Goal: Task Accomplishment & Management: Complete application form

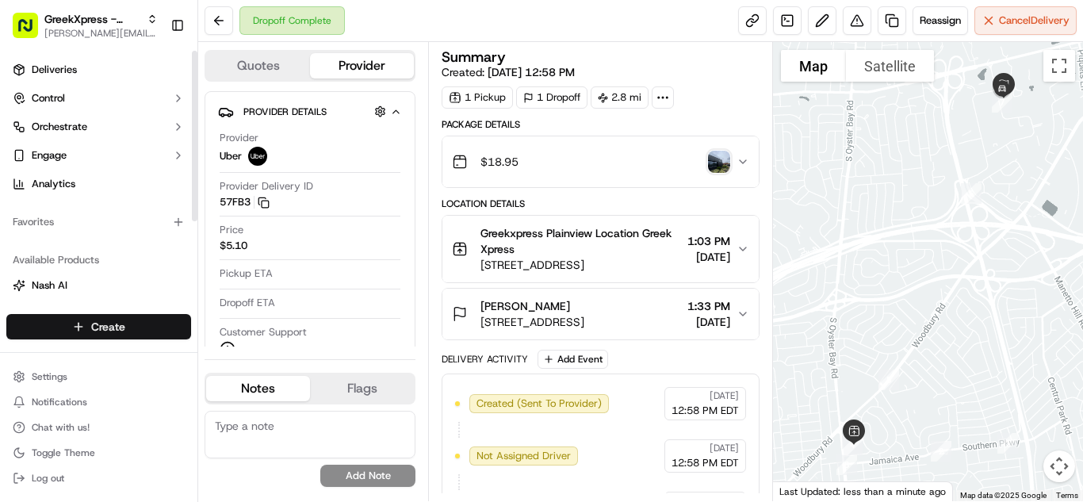
click at [89, 326] on html "GreekXpress - Plainview [EMAIL_ADDRESS][DOMAIN_NAME] Toggle Sidebar Deliveries …" at bounding box center [541, 251] width 1083 height 502
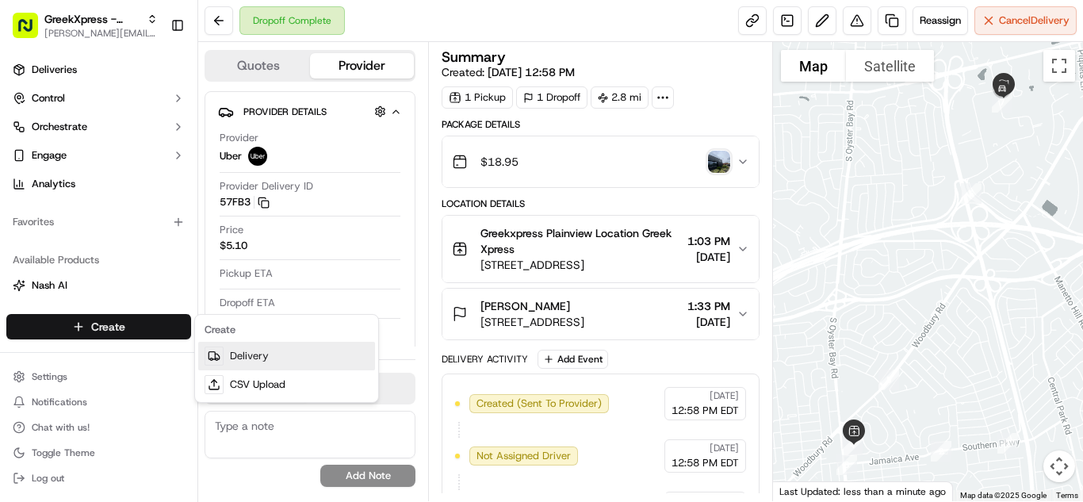
click at [230, 351] on link "Delivery" at bounding box center [286, 356] width 177 height 29
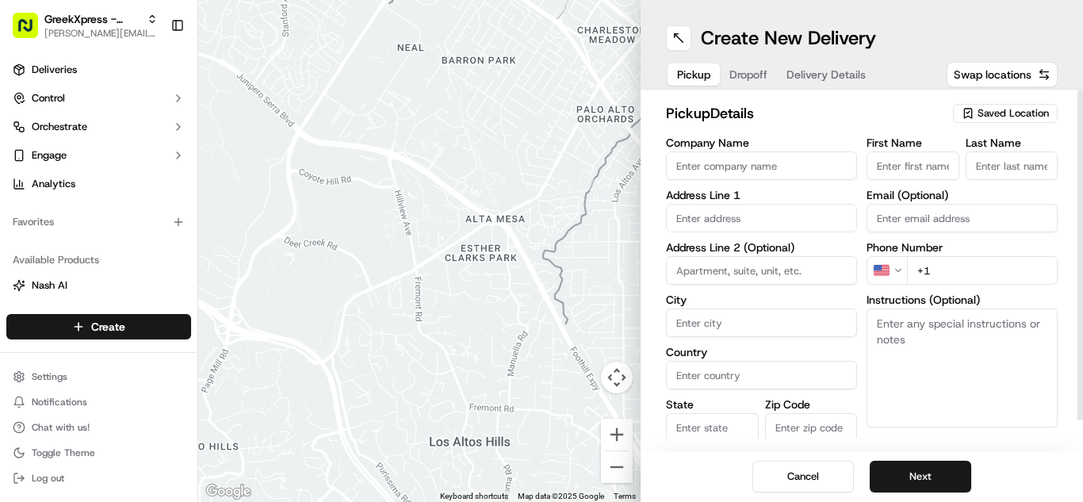
click at [1033, 113] on span "Saved Location" at bounding box center [1013, 113] width 71 height 14
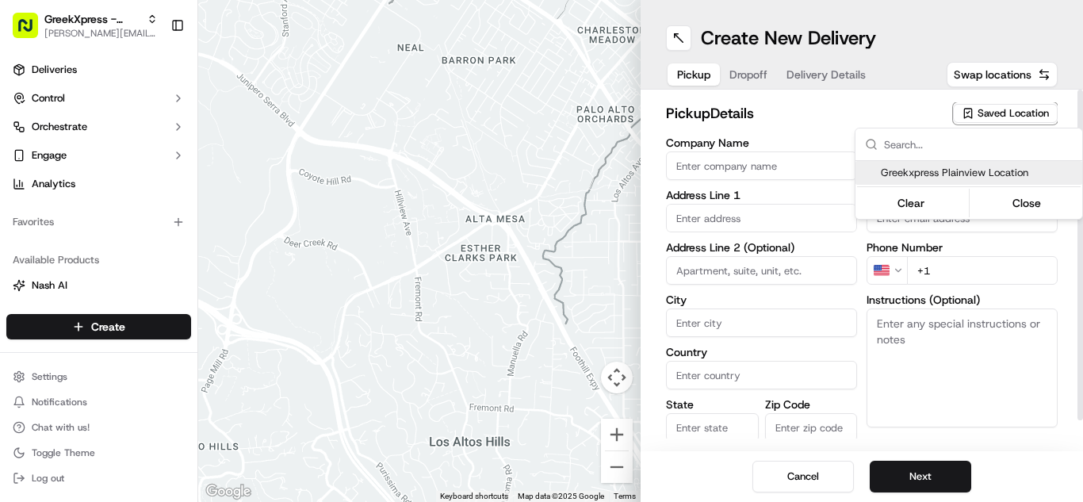
click at [978, 175] on span "Greekxpress Plainview Location" at bounding box center [978, 173] width 195 height 14
type input "Greekxpress Plainview Location"
type input "[STREET_ADDRESS]"
type input "Plainview"
type input "US"
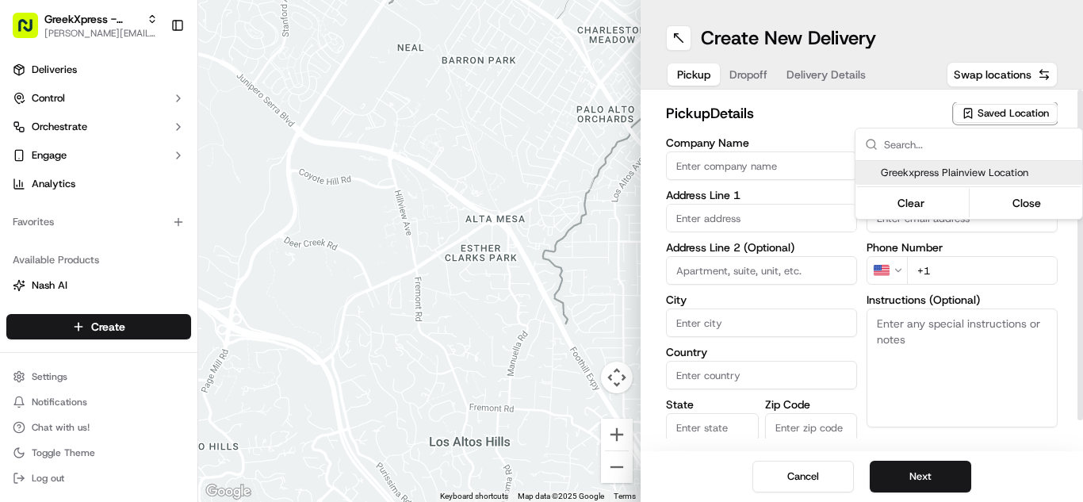
type input "NY"
type input "11803"
type input "Greek"
type input "Xpress"
type input "[PHONE_NUMBER]"
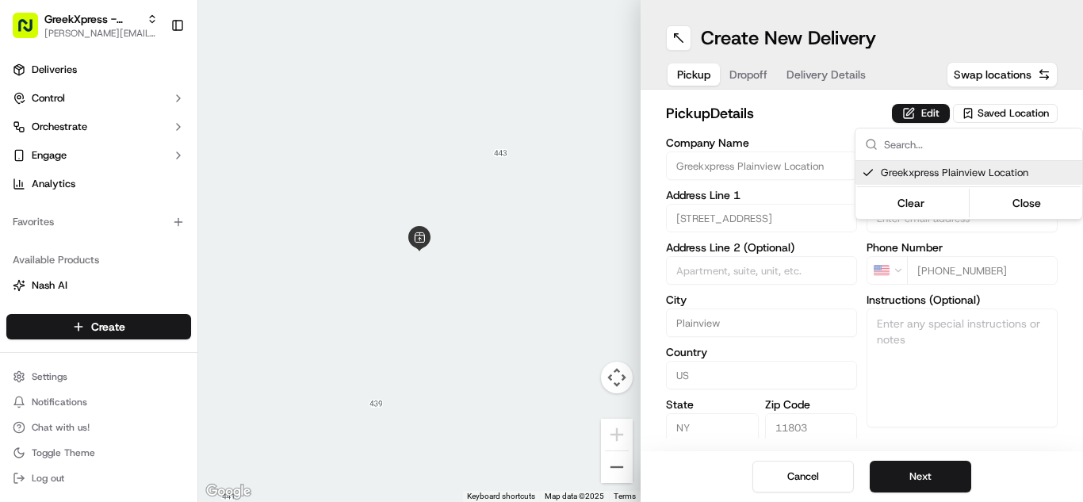
click at [935, 481] on html "GreekXpress - Plainview [EMAIL_ADDRESS][DOMAIN_NAME] Toggle Sidebar Deliveries …" at bounding box center [541, 251] width 1083 height 502
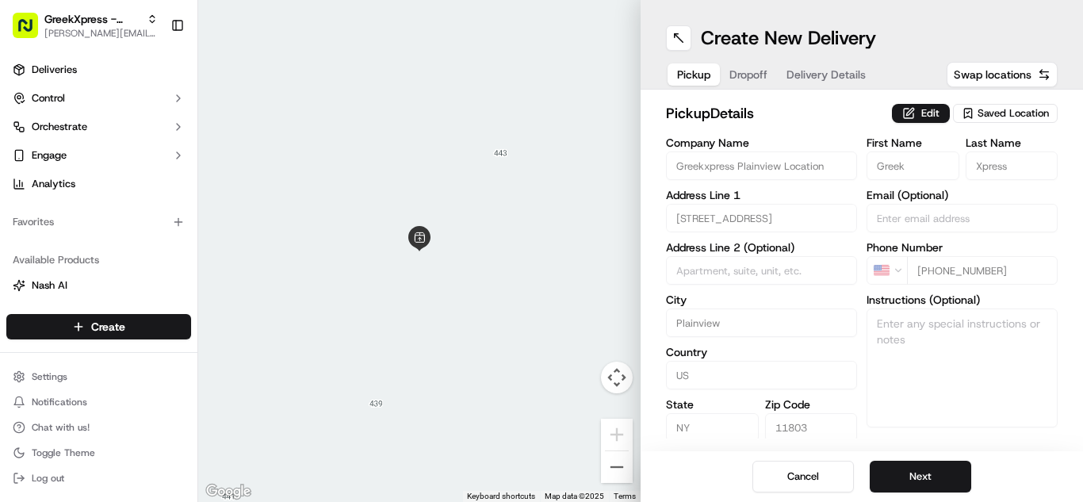
click at [935, 481] on button "Next" at bounding box center [920, 477] width 101 height 32
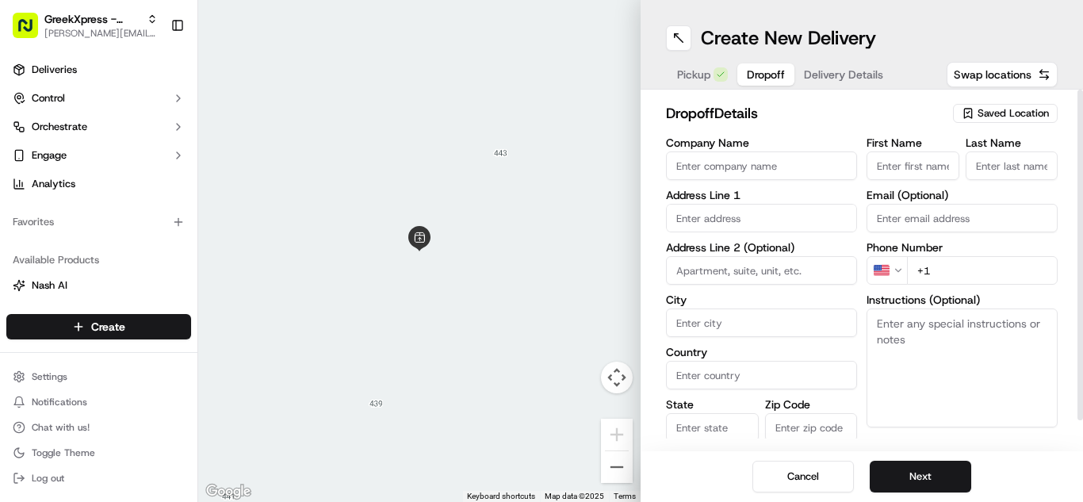
click at [908, 157] on input "First Name" at bounding box center [913, 165] width 93 height 29
type input "Kiara"
type input "[STREET_ADDRESS]"
type input "Jericho"
type input "[GEOGRAPHIC_DATA]"
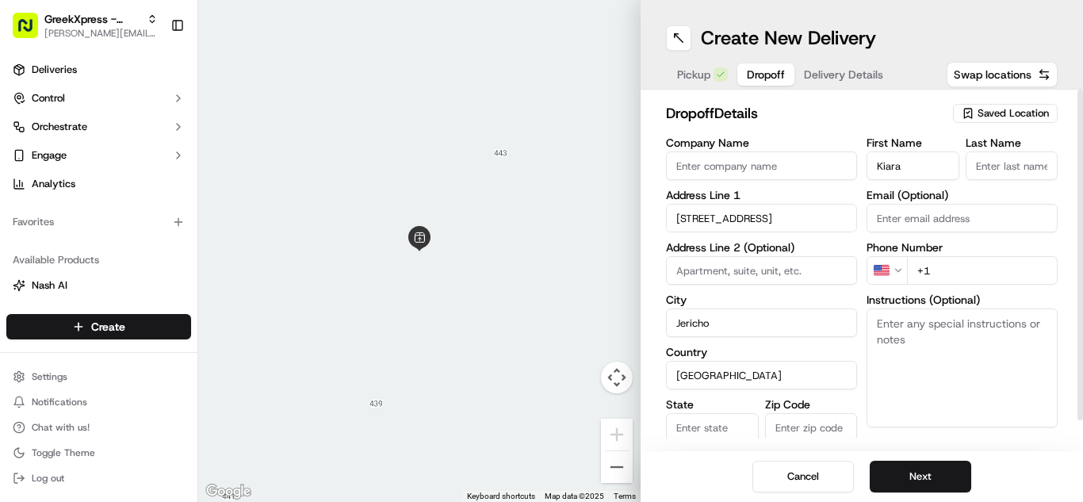
type input "NY"
type input "11753"
type input "R."
type input "[PHONE_NUMBER]"
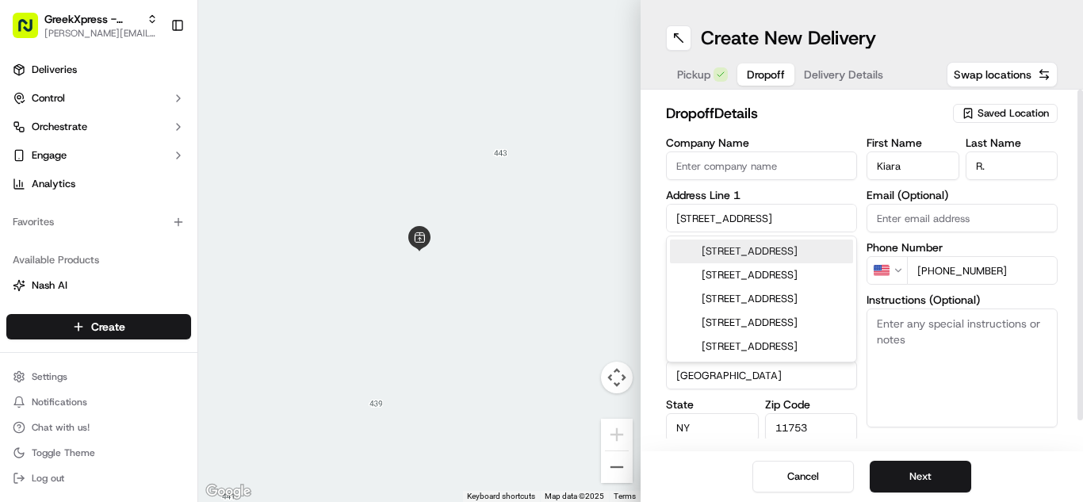
click at [959, 354] on textarea "Instructions (Optional)" at bounding box center [962, 367] width 191 height 119
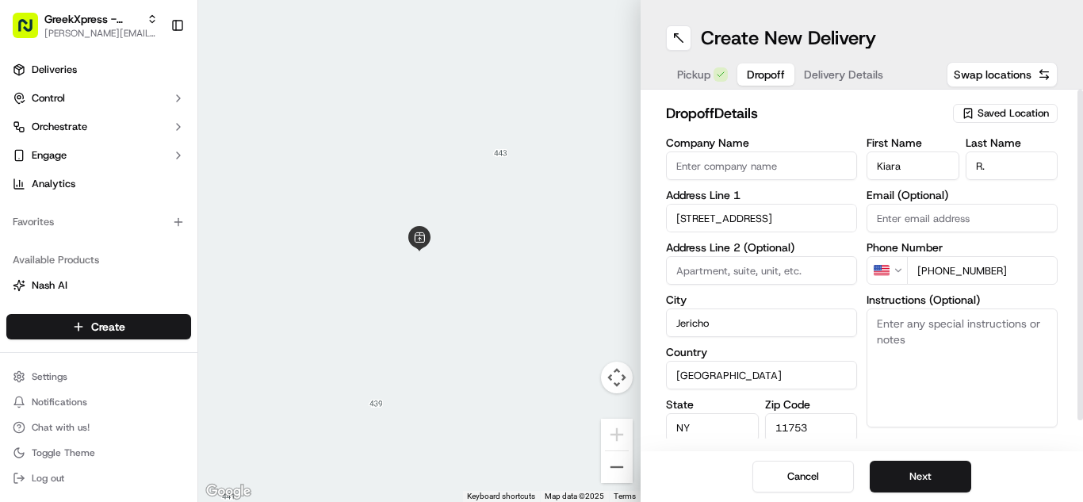
paste textarea "PLEASE DONT LEAVE FOOD OUTSIDE< HAND DIRECTLY TO CUSTOMER"
type textarea "PLEASE DONT LEAVE FOOD OUTSIDE< HAND DIRECTLY TO CUSTOMER"
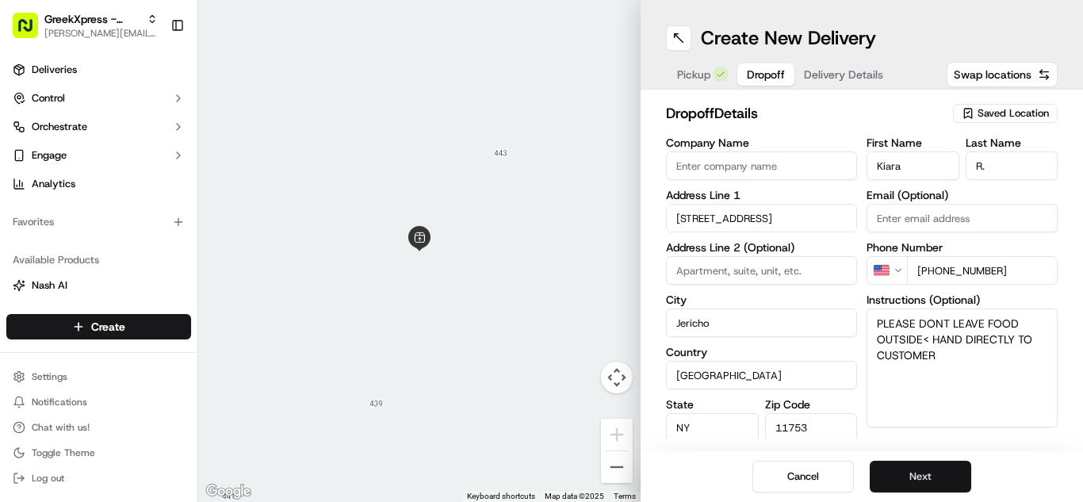
click at [918, 484] on button "Next" at bounding box center [920, 477] width 101 height 32
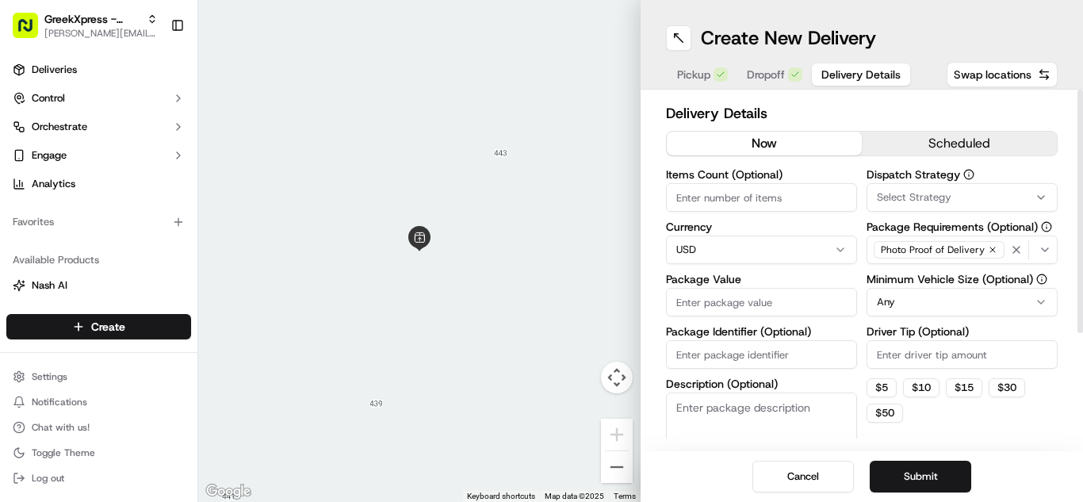
click at [756, 311] on input "Package Value" at bounding box center [761, 302] width 191 height 29
type input "50.30"
click at [942, 360] on input "Driver Tip (Optional)" at bounding box center [962, 354] width 191 height 29
type input "5.46"
click at [940, 473] on button "Submit" at bounding box center [920, 477] width 101 height 32
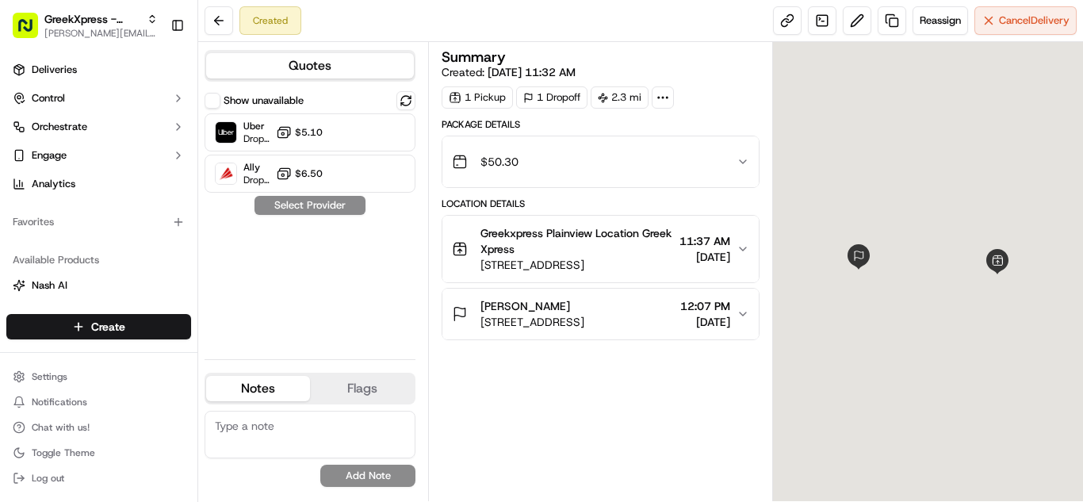
click at [306, 134] on span "$5.10" at bounding box center [309, 132] width 28 height 13
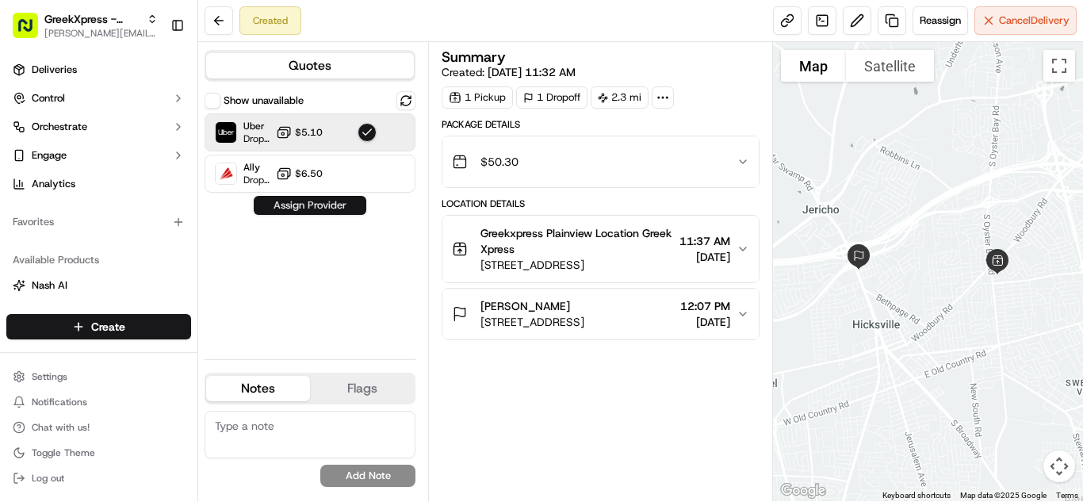
click at [308, 206] on button "Assign Provider" at bounding box center [310, 205] width 113 height 19
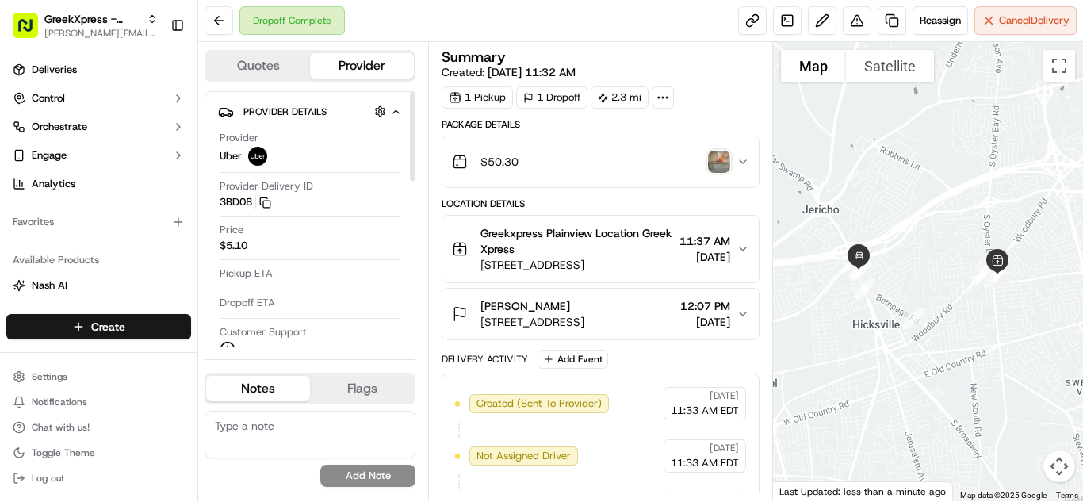
click at [308, 208] on div "Provider Delivery ID 3BD08 Copy del_dweup5jiSz-awjFMq6O9CA 3BD08" at bounding box center [310, 194] width 181 height 30
click at [101, 316] on html "GreekXpress - Plainview [EMAIL_ADDRESS][DOMAIN_NAME] Toggle Sidebar Deliveries …" at bounding box center [541, 251] width 1083 height 502
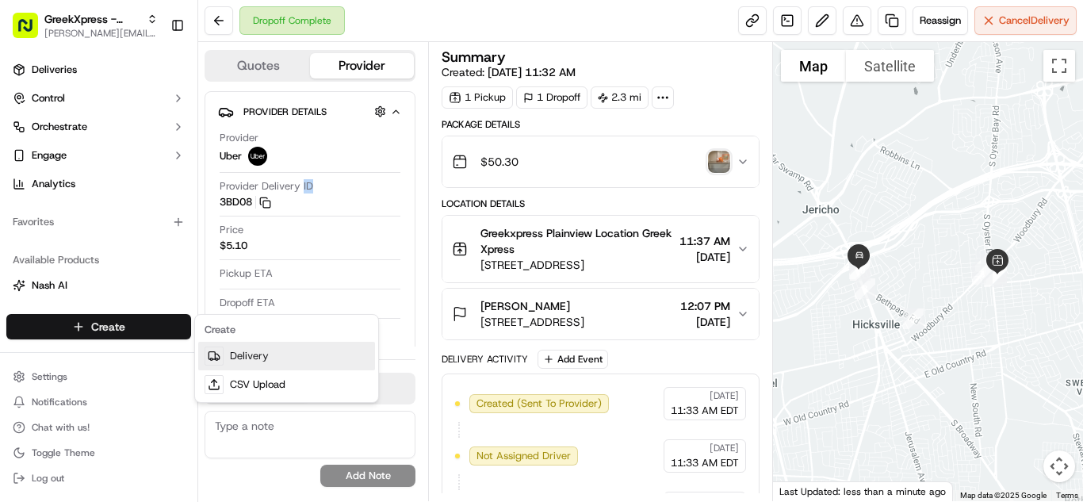
click at [243, 358] on link "Delivery" at bounding box center [286, 356] width 177 height 29
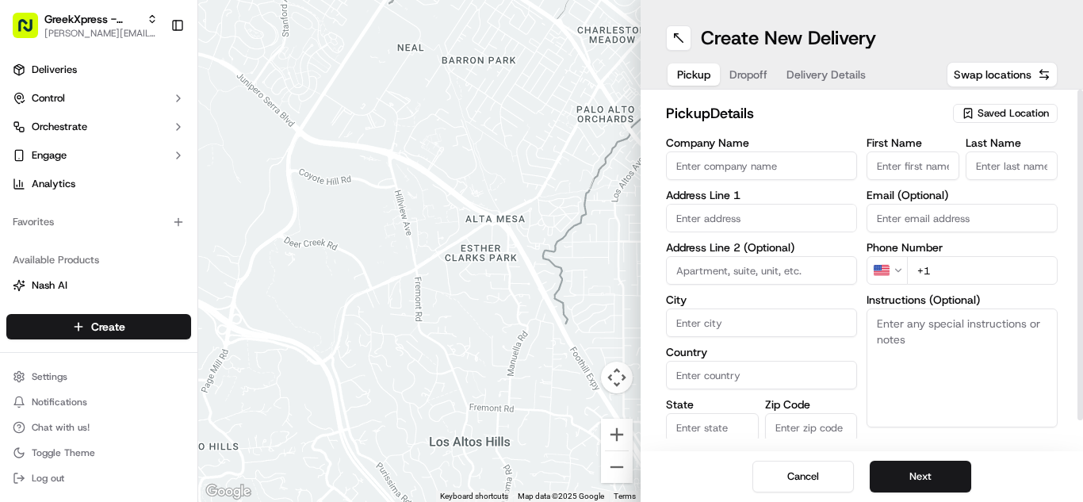
click at [991, 119] on span "Saved Location" at bounding box center [1013, 113] width 71 height 14
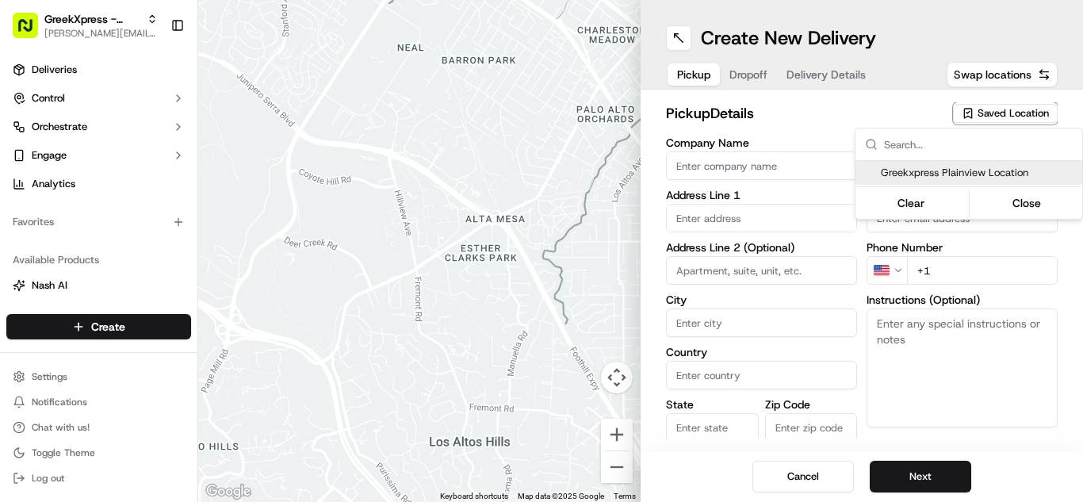
click at [949, 167] on span "Greekxpress Plainview Location" at bounding box center [978, 173] width 195 height 14
type input "Greekxpress Plainview Location"
type input "[STREET_ADDRESS]"
type input "Plainview"
type input "US"
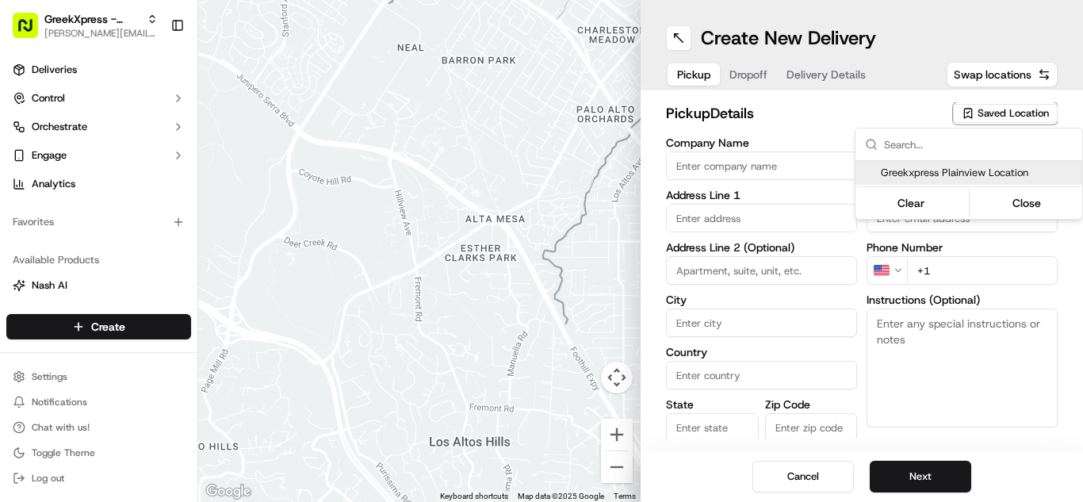
type input "NY"
type input "11803"
type input "Greek"
type input "Xpress"
type input "[PHONE_NUMBER]"
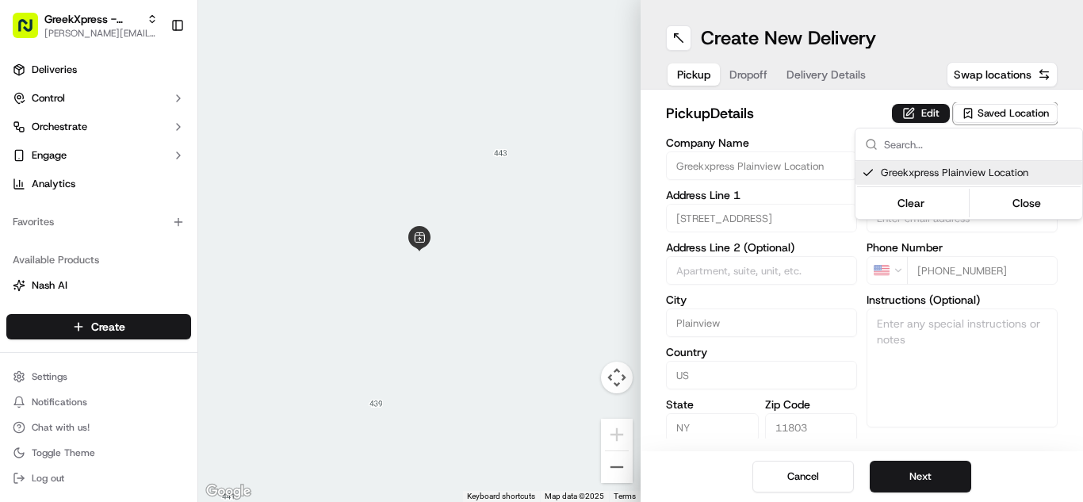
click at [910, 480] on html "GreekXpress - Plainview [EMAIL_ADDRESS][DOMAIN_NAME] Toggle Sidebar Deliveries …" at bounding box center [541, 251] width 1083 height 502
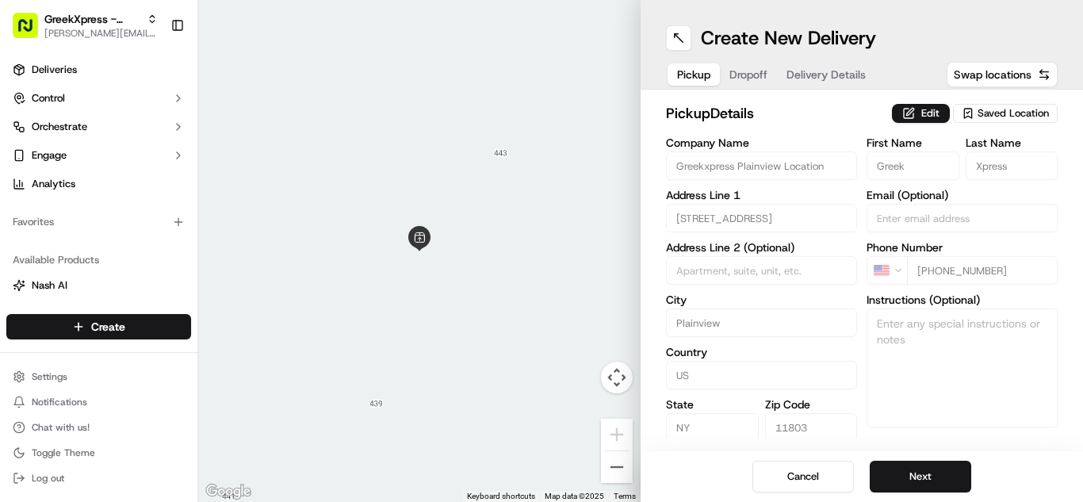
click at [910, 480] on button "Next" at bounding box center [920, 477] width 101 height 32
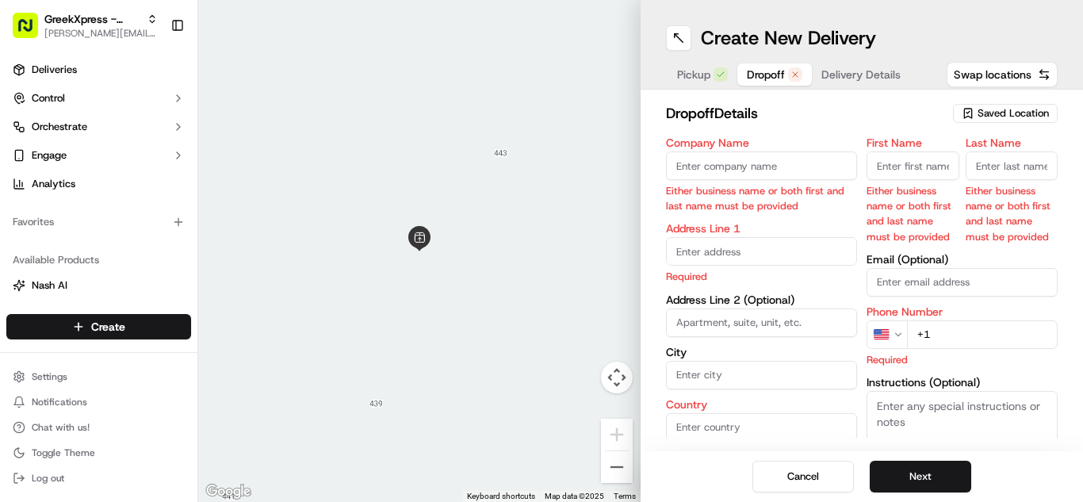
click at [910, 480] on button "Next" at bounding box center [920, 477] width 101 height 32
click at [901, 162] on input "First Name" at bounding box center [913, 165] width 93 height 29
type input "[PERSON_NAME]"
click at [1009, 168] on input "Last Name" at bounding box center [1012, 165] width 93 height 29
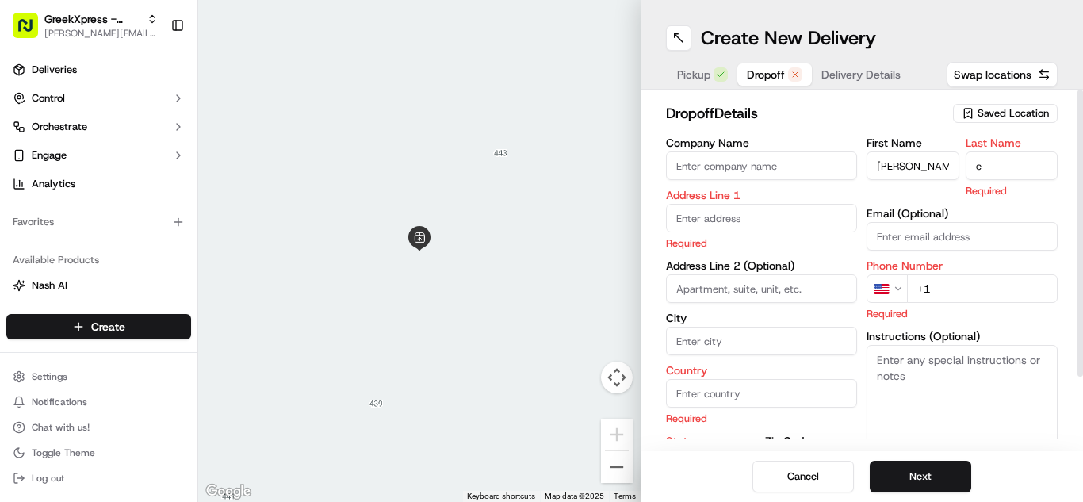
type input "e"
click at [718, 235] on p "Required" at bounding box center [761, 242] width 191 height 15
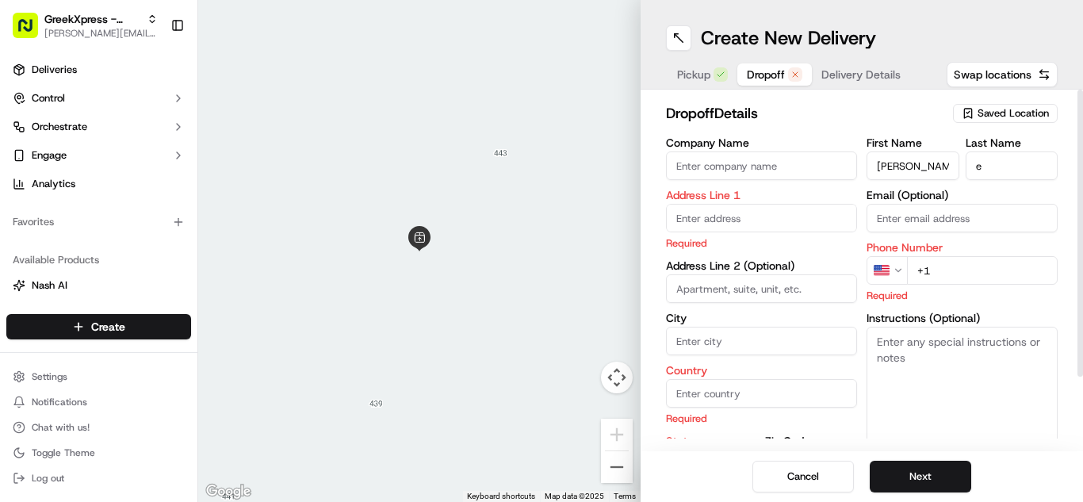
click at [722, 228] on input "text" at bounding box center [761, 218] width 191 height 29
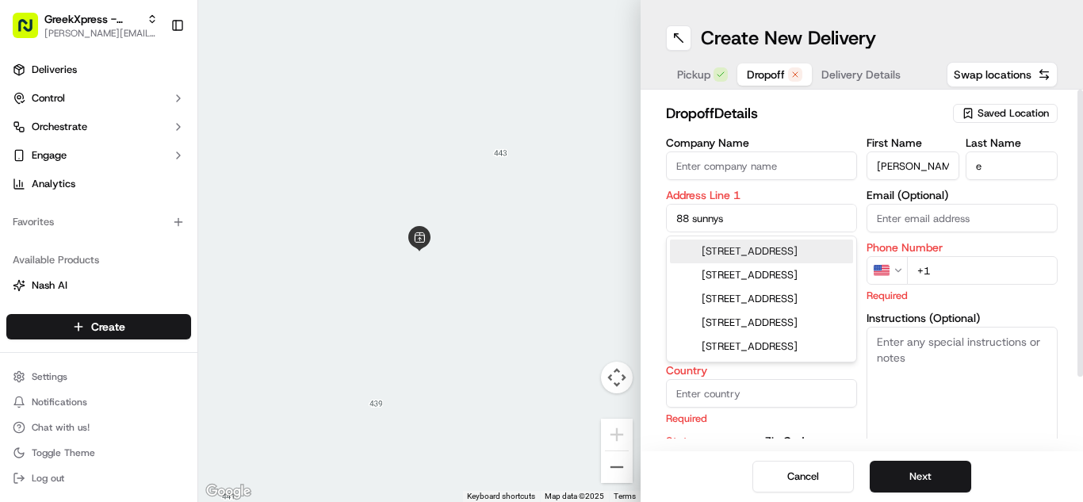
click at [726, 251] on div "[STREET_ADDRESS]" at bounding box center [761, 251] width 183 height 24
type input "[STREET_ADDRESS]"
type input "Plainview"
type input "[GEOGRAPHIC_DATA]"
type input "NY"
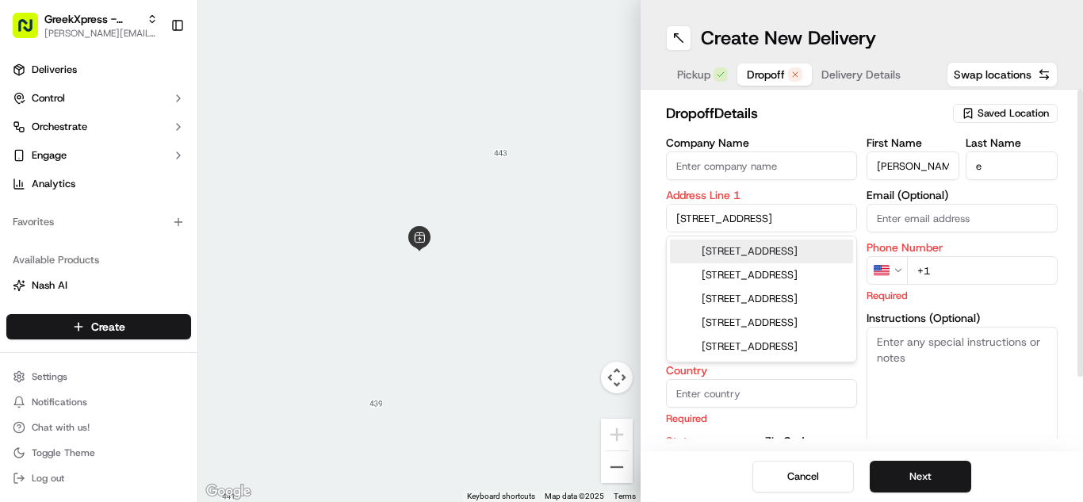
type input "11803"
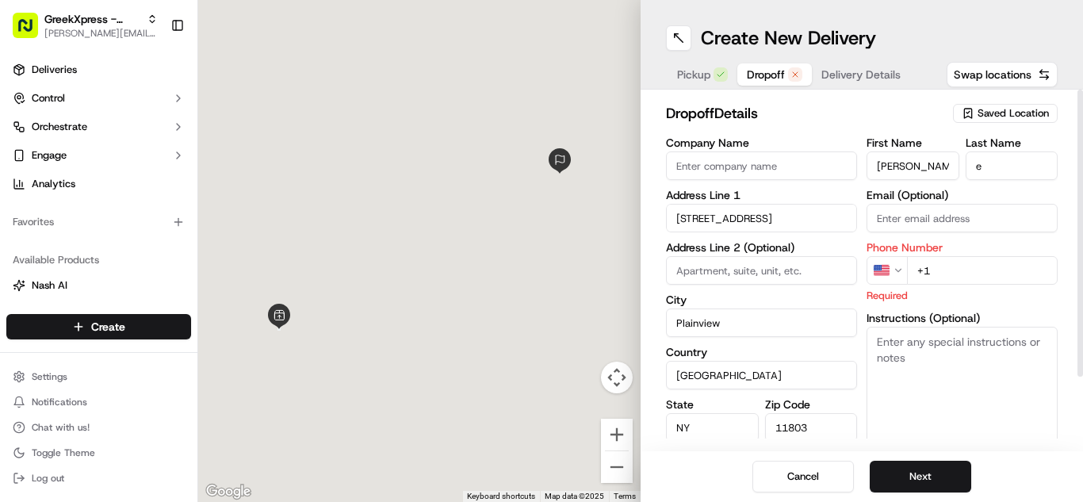
type input "[STREET_ADDRESS]"
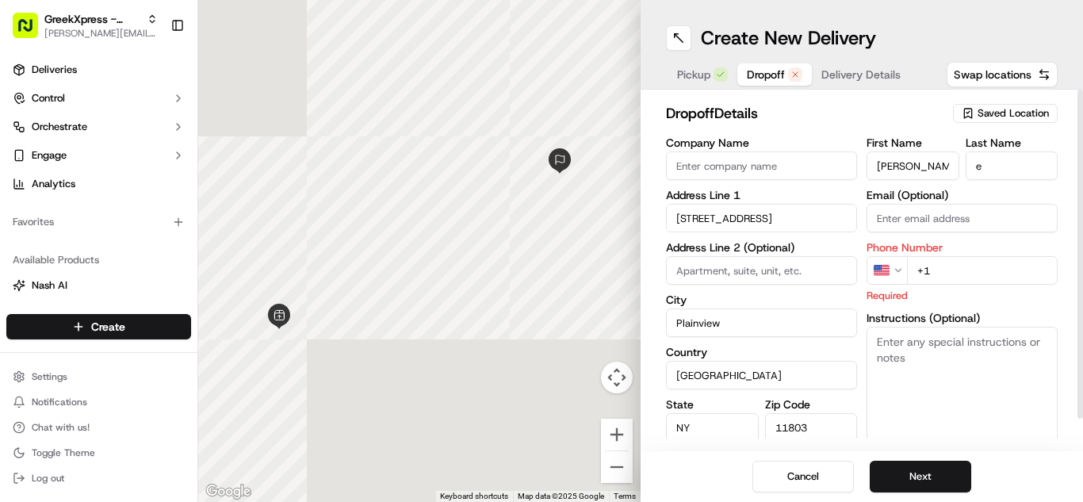
drag, startPoint x: 921, startPoint y: 369, endPoint x: 913, endPoint y: 362, distance: 10.2
click at [921, 368] on textarea "Instructions (Optional)" at bounding box center [962, 386] width 191 height 119
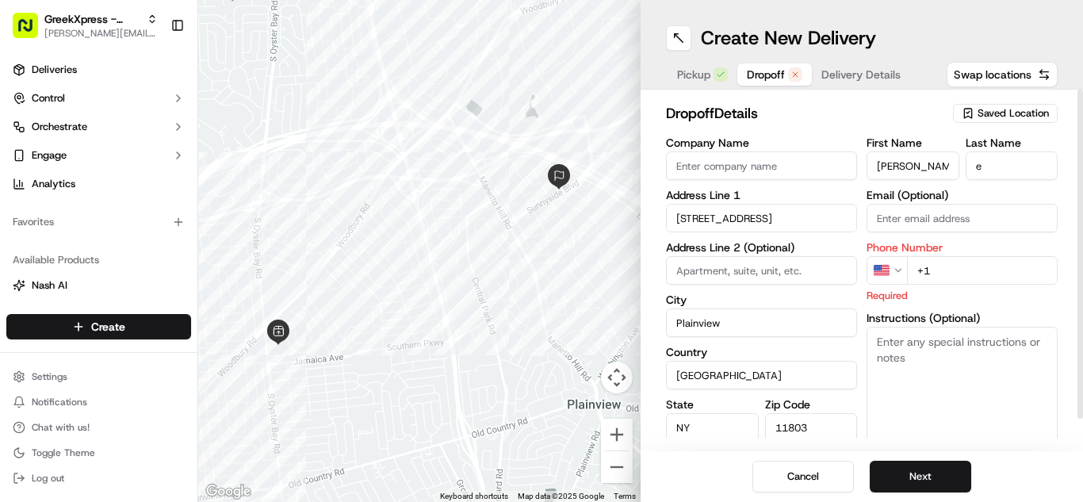
paste textarea "PLEASE DONT LEAVE FOOD OUTSIDE< HAND DIRECTLY TO CUSTOMER"
type textarea "PLEASE DONT LEAVE FOOD OUTSIDE< HAND DIRECTLY TO CUSTOMER"
click at [945, 256] on input "+1" at bounding box center [982, 270] width 151 height 29
type input "[PHONE_NUMBER]"
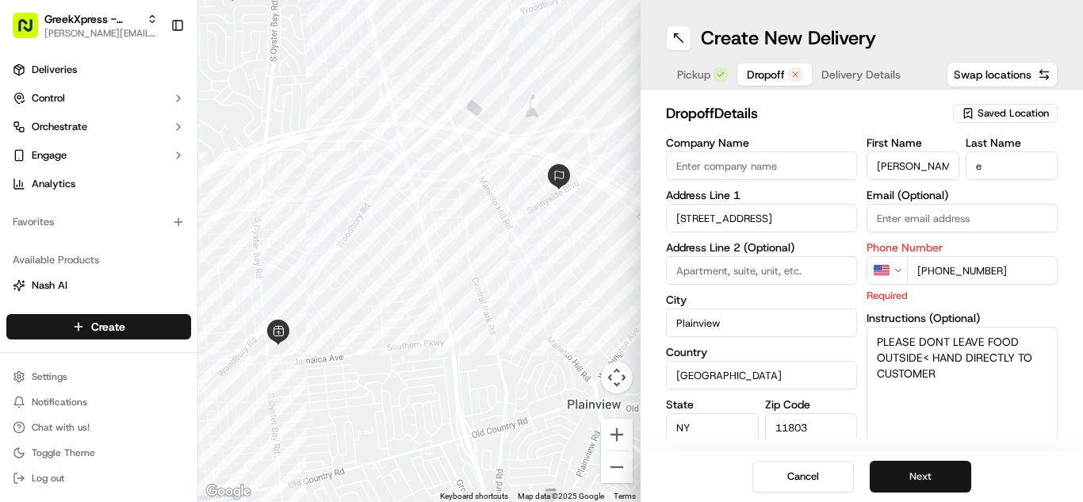
click at [910, 477] on button "Next" at bounding box center [920, 477] width 101 height 32
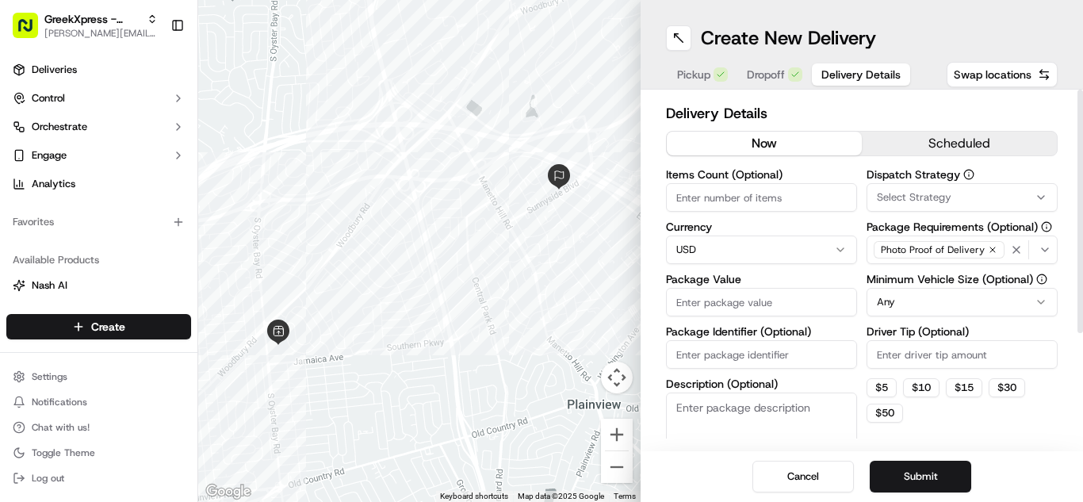
click at [913, 366] on input "Driver Tip (Optional)" at bounding box center [962, 354] width 191 height 29
click at [941, 347] on input "Driver Tip (Optional)" at bounding box center [962, 354] width 191 height 29
click at [932, 348] on input "Driver Tip (Optional)" at bounding box center [962, 354] width 191 height 29
type input "10.99"
click at [338, 428] on div at bounding box center [419, 251] width 442 height 502
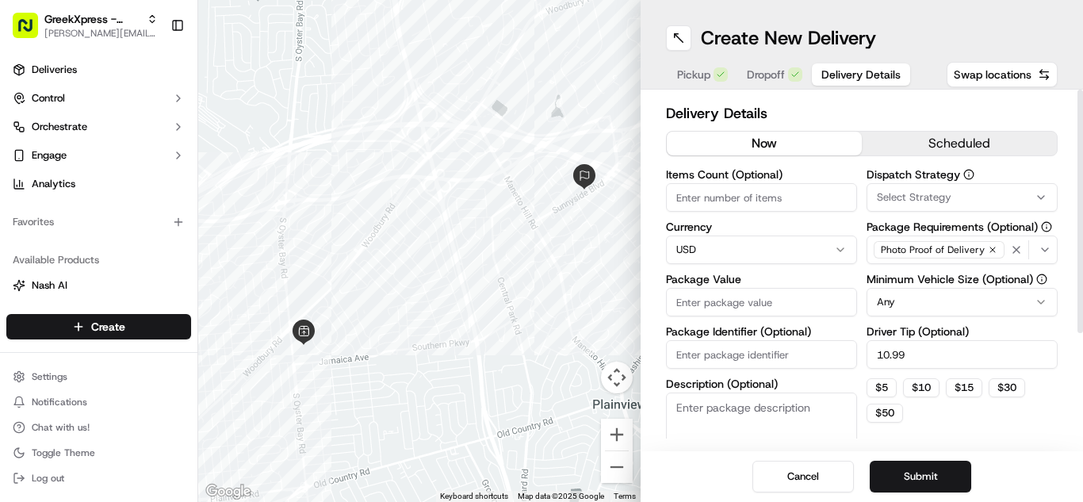
click at [728, 318] on div "Items Count (Optional) Currency USD Package Value Package Identifier (Optional)…" at bounding box center [761, 325] width 191 height 312
click at [726, 306] on input "Package Value" at bounding box center [761, 302] width 191 height 29
type input "101.15"
click at [970, 472] on button "Submit" at bounding box center [920, 477] width 101 height 32
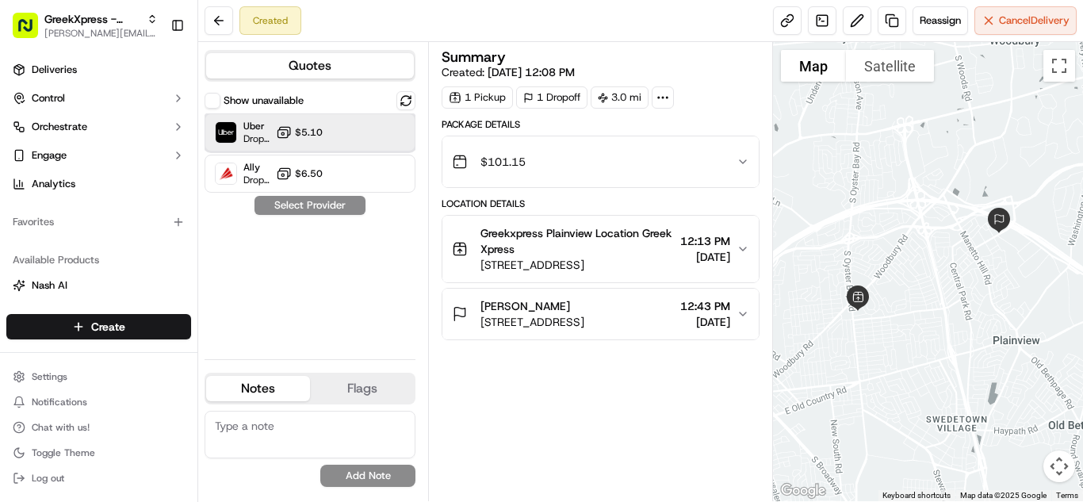
click at [261, 140] on span "Dropoff ETA 23 minutes" at bounding box center [256, 138] width 26 height 13
click at [299, 208] on button "Assign Provider" at bounding box center [310, 205] width 113 height 19
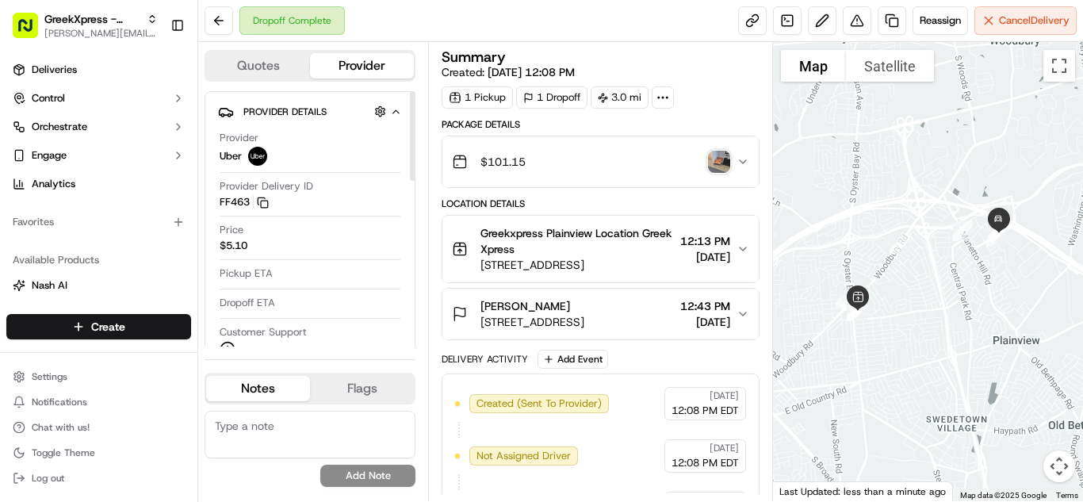
click at [280, 211] on div "Provider Delivery ID FF463 Copy del_gEbiD71fTDSbEM_DtP_0Yw FF463" at bounding box center [310, 197] width 181 height 37
click at [164, 327] on html "GreekXpress - Plainview [EMAIL_ADDRESS][DOMAIN_NAME] Toggle Sidebar Deliveries …" at bounding box center [541, 251] width 1083 height 502
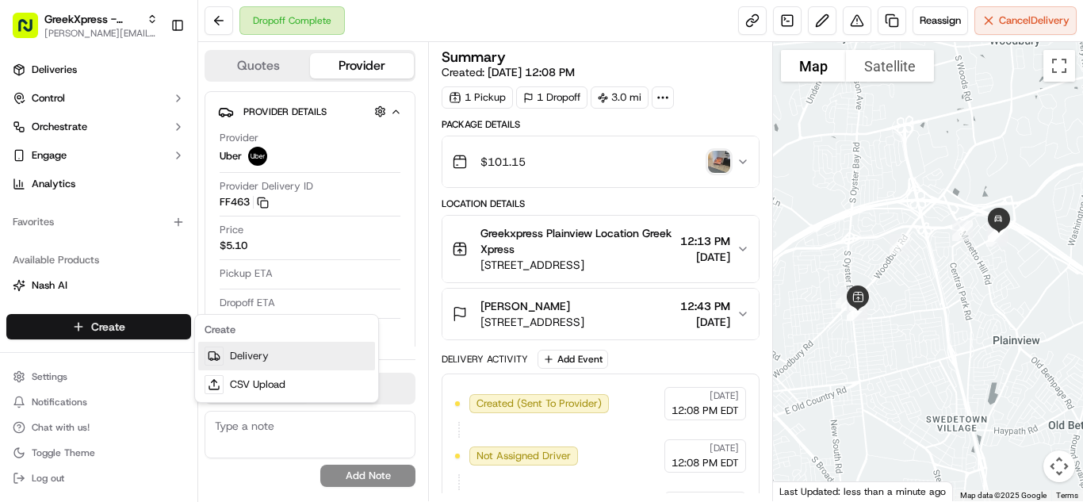
click at [242, 350] on link "Delivery" at bounding box center [286, 356] width 177 height 29
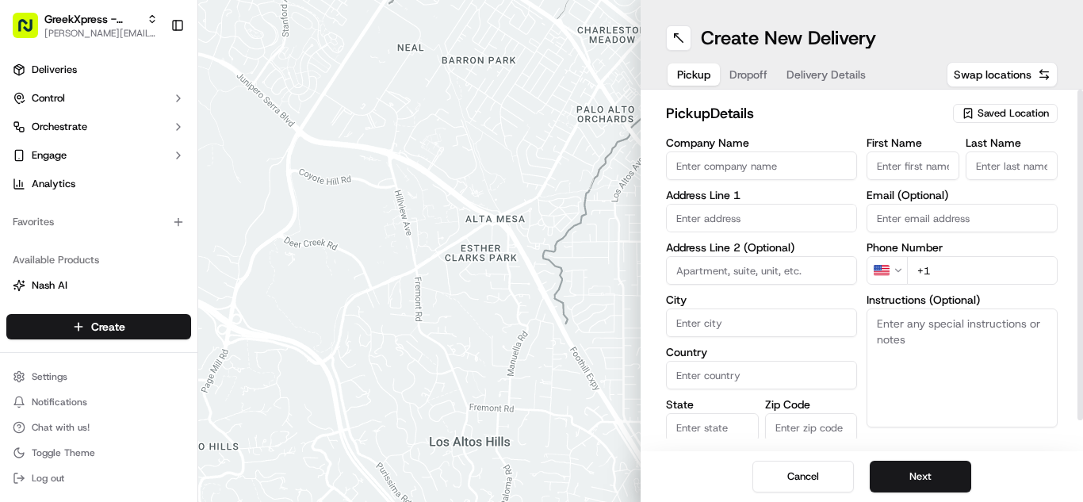
drag, startPoint x: 1033, startPoint y: 119, endPoint x: 1014, endPoint y: 151, distance: 37.0
click at [1032, 118] on span "Saved Location" at bounding box center [1013, 113] width 71 height 14
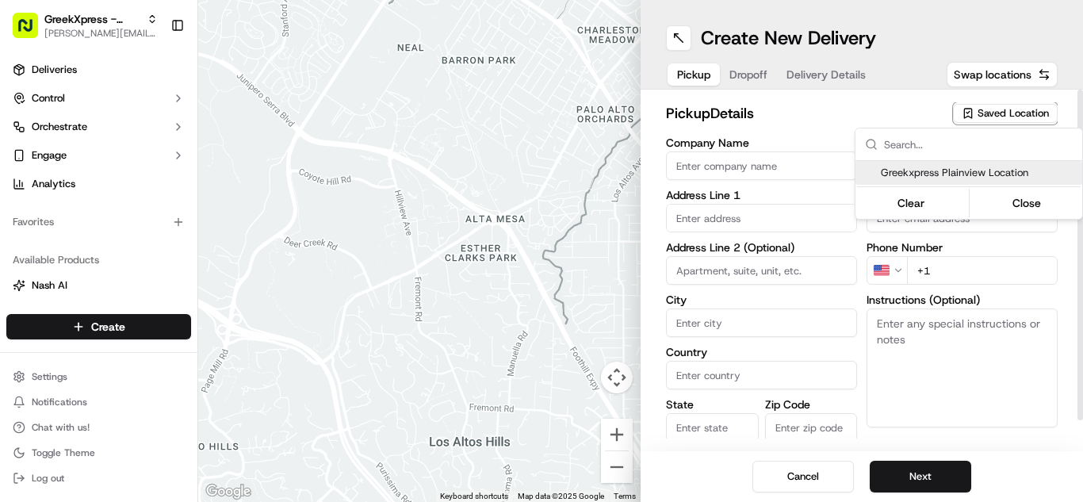
click at [998, 171] on span "Greekxpress Plainview Location" at bounding box center [978, 173] width 195 height 14
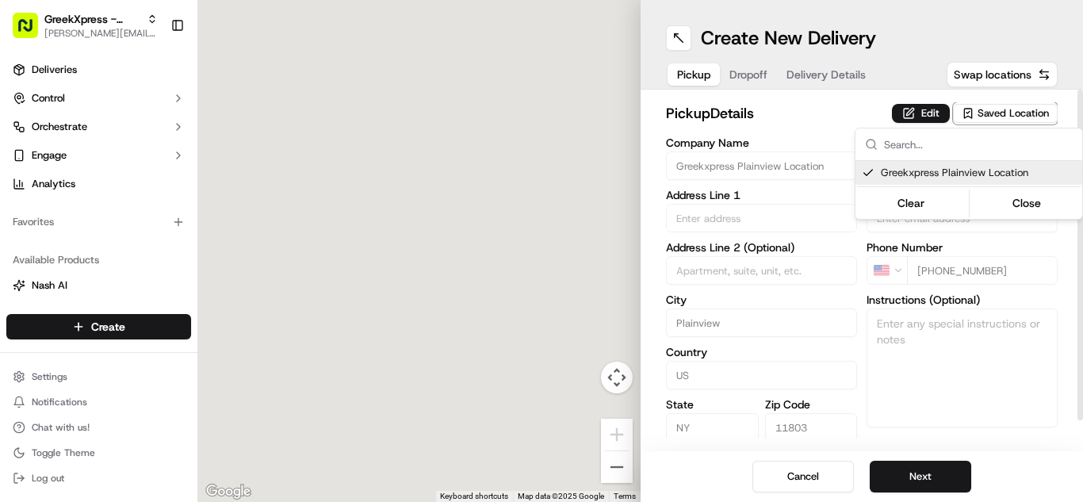
type input "Greekxpress Plainview Location"
type input "Plainview"
type input "US"
type input "NY"
type input "11803"
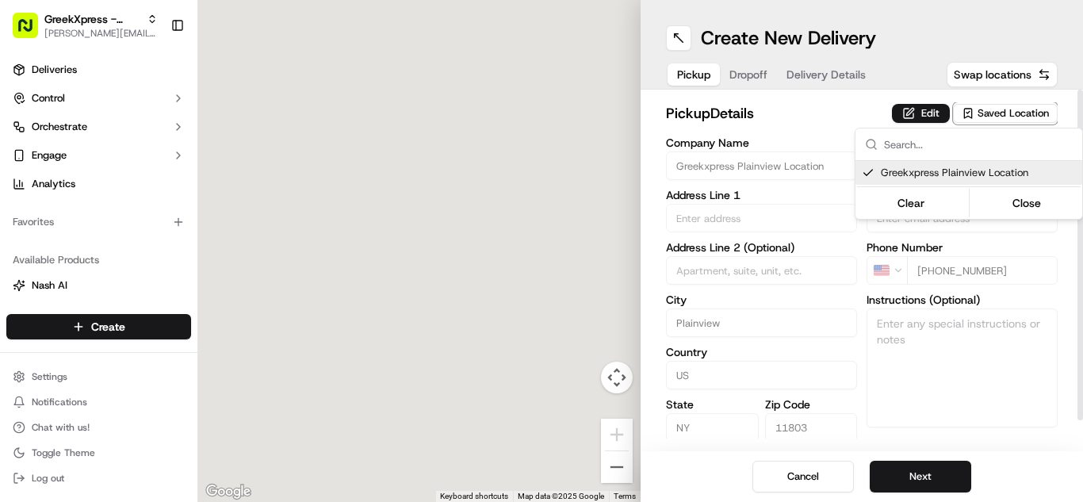
type input "Greek"
type input "Xpress"
type input "[PHONE_NUMBER]"
type input "[STREET_ADDRESS]"
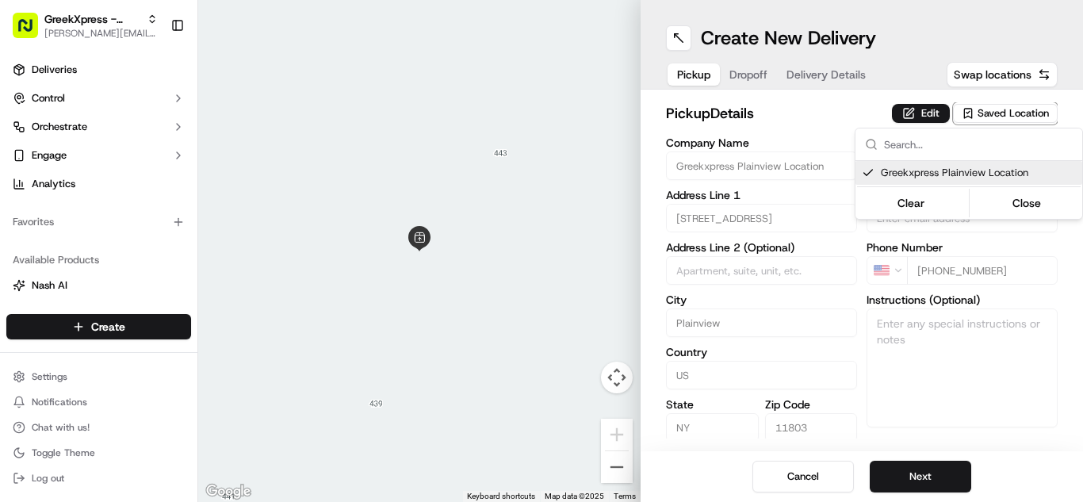
click at [907, 476] on html "GreekXpress - Plainview [EMAIL_ADDRESS][DOMAIN_NAME] Toggle Sidebar Deliveries …" at bounding box center [541, 251] width 1083 height 502
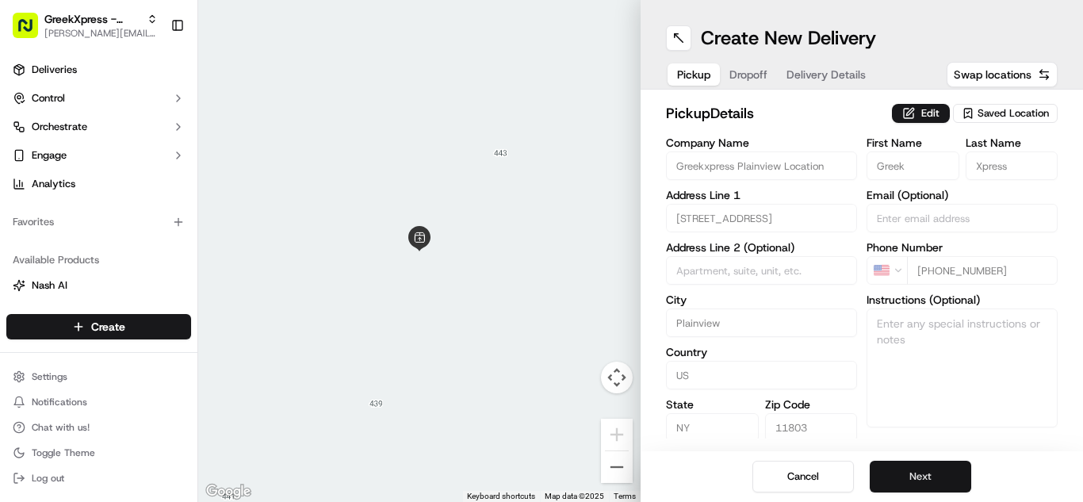
click at [907, 476] on button "Next" at bounding box center [920, 477] width 101 height 32
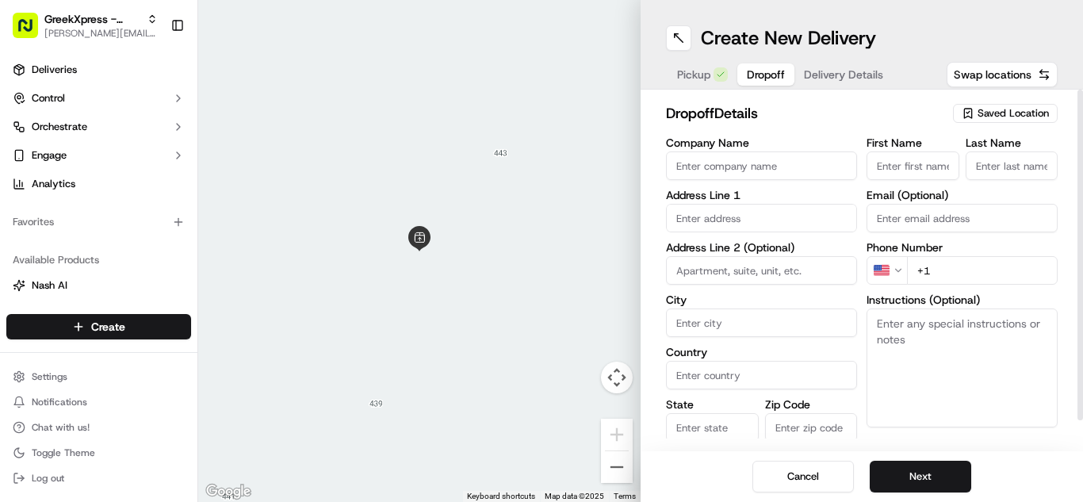
click at [899, 162] on input "First Name" at bounding box center [913, 165] width 93 height 29
type input "yuns"
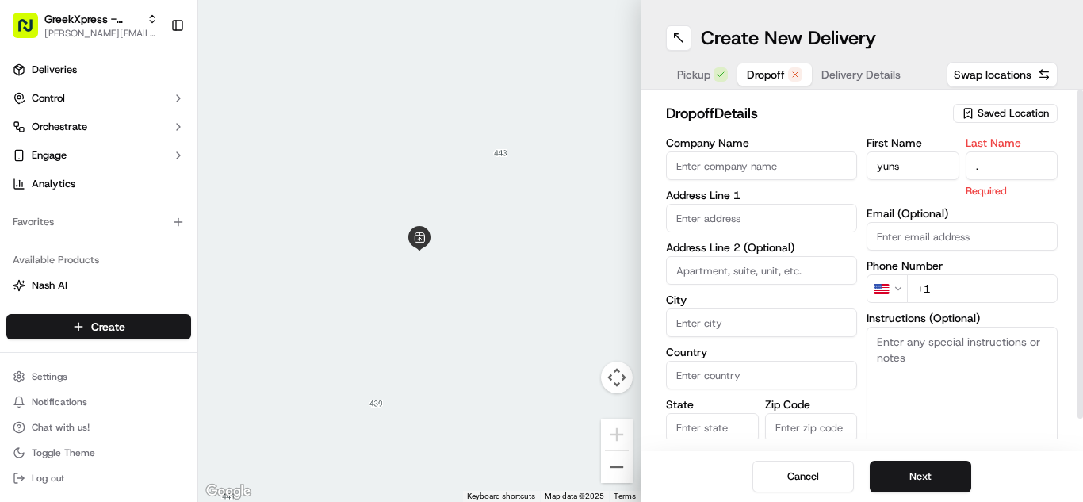
type input "."
click at [743, 216] on input "text" at bounding box center [761, 218] width 191 height 29
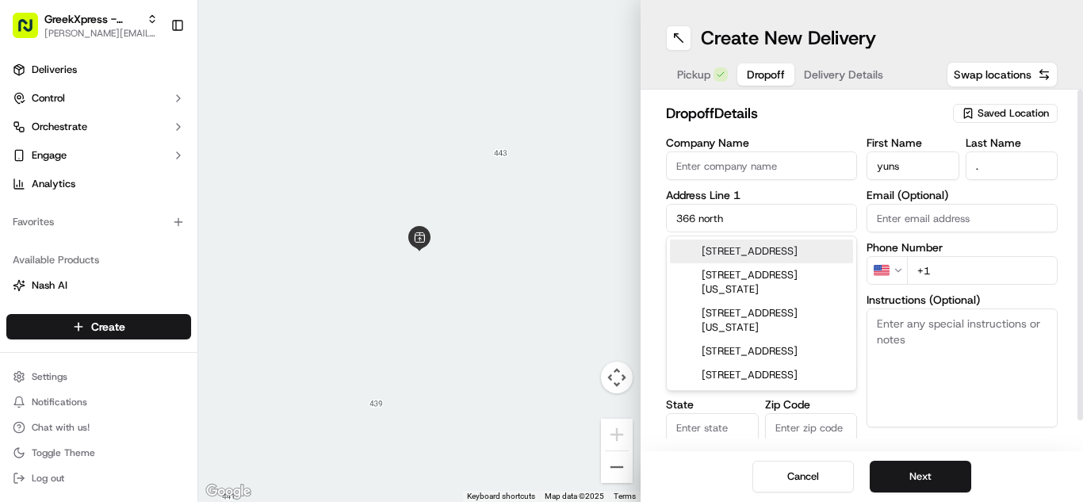
click at [755, 256] on div "[STREET_ADDRESS]" at bounding box center [761, 251] width 183 height 24
type input "[STREET_ADDRESS]"
type input "Jericho"
type input "[GEOGRAPHIC_DATA]"
type input "NY"
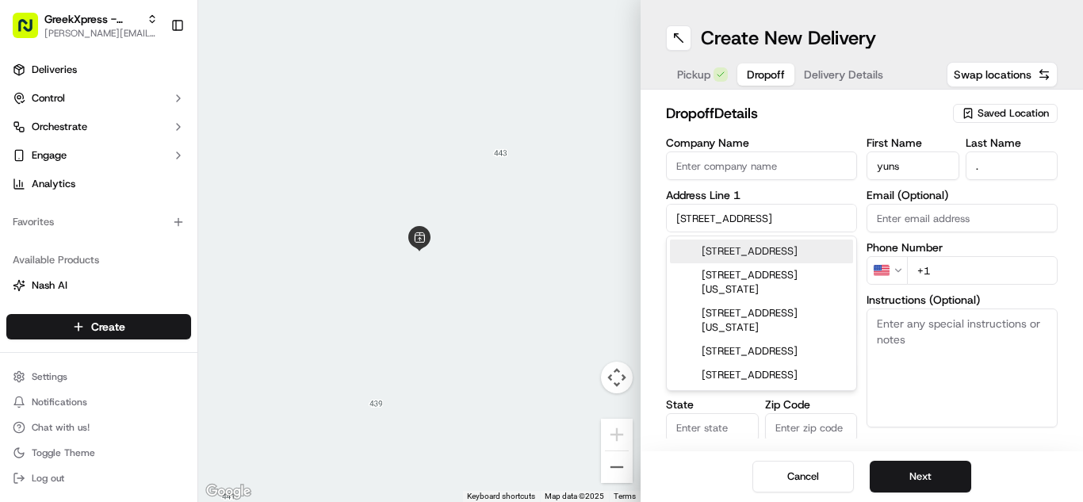
type input "11753"
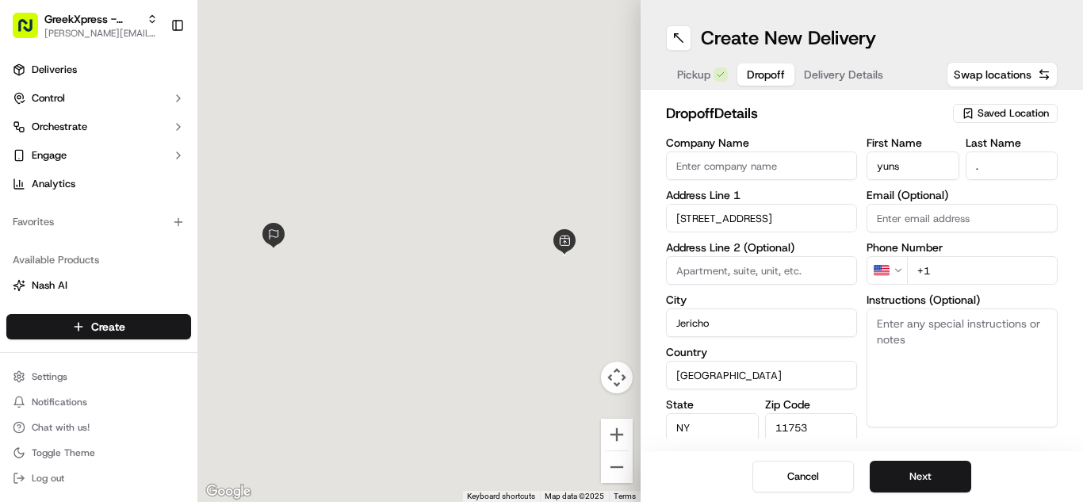
type input "[STREET_ADDRESS]"
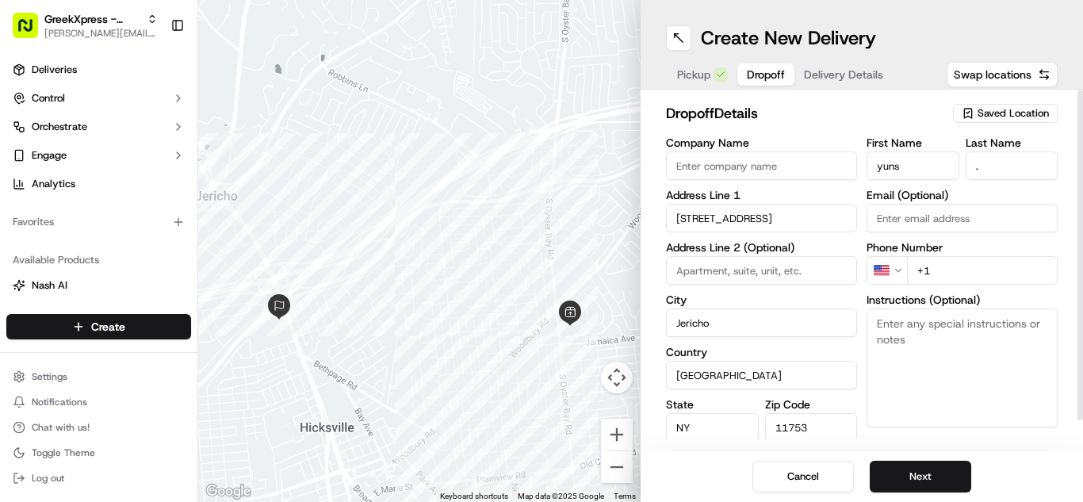
click at [987, 331] on textarea "Instructions (Optional)" at bounding box center [962, 367] width 191 height 119
click at [969, 258] on input "+1" at bounding box center [982, 270] width 151 height 29
type input "[PHONE_NUMBER]"
click at [929, 346] on textarea "Instructions (Optional)" at bounding box center [962, 367] width 191 height 119
paste textarea "PLEASE DONT LEAVE FOOD OUTSIDE< HAND DIRECTLY TO CUSTOMER"
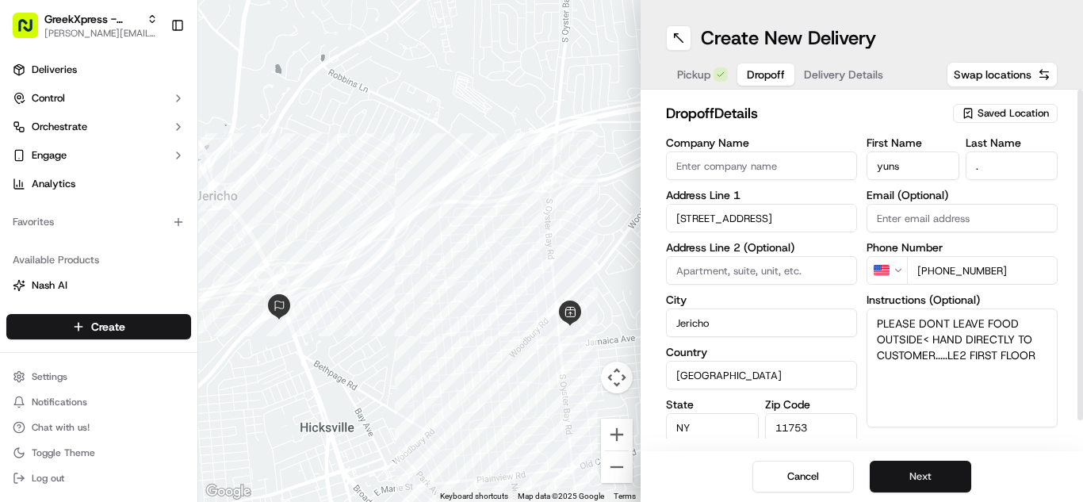
type textarea "PLEASE DONT LEAVE FOOD OUTSIDE< HAND DIRECTLY TO CUSTOMER.....LE2 FIRST FLOOR"
drag, startPoint x: 946, startPoint y: 475, endPoint x: 936, endPoint y: 471, distance: 10.3
click at [945, 475] on button "Next" at bounding box center [920, 477] width 101 height 32
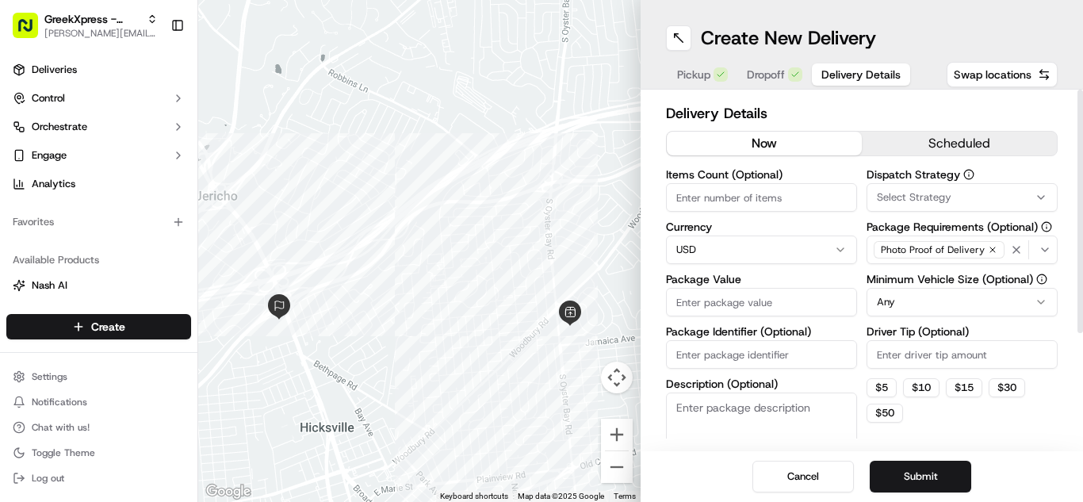
click at [775, 304] on input "Package Value" at bounding box center [761, 302] width 191 height 29
type input "158.40"
click at [931, 350] on input "Driver Tip (Optional)" at bounding box center [962, 354] width 191 height 29
type input "5.00"
click at [947, 478] on button "Submit" at bounding box center [920, 477] width 101 height 32
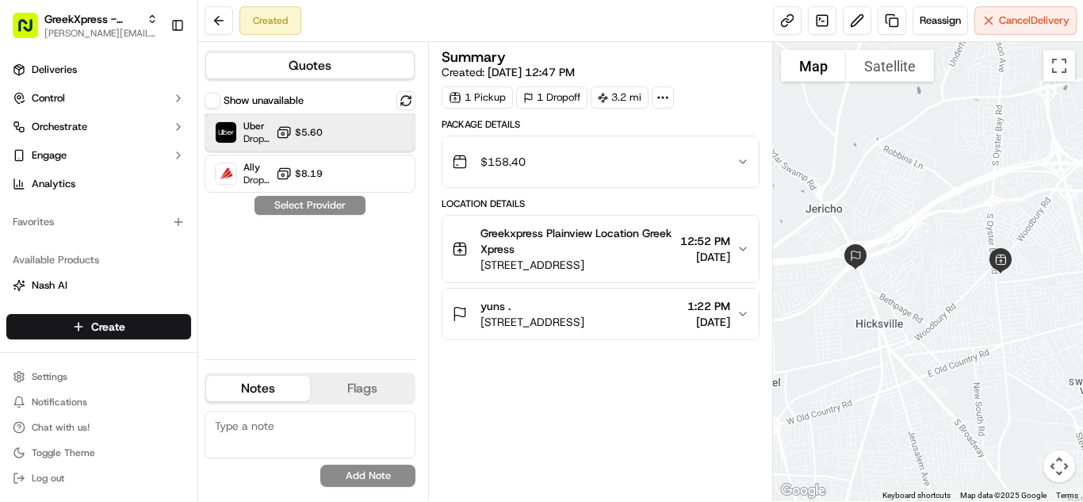
click at [271, 132] on div "Uber Dropoff ETA 22 minutes $5.60" at bounding box center [310, 132] width 211 height 38
click at [318, 209] on button "Assign Provider" at bounding box center [310, 205] width 113 height 19
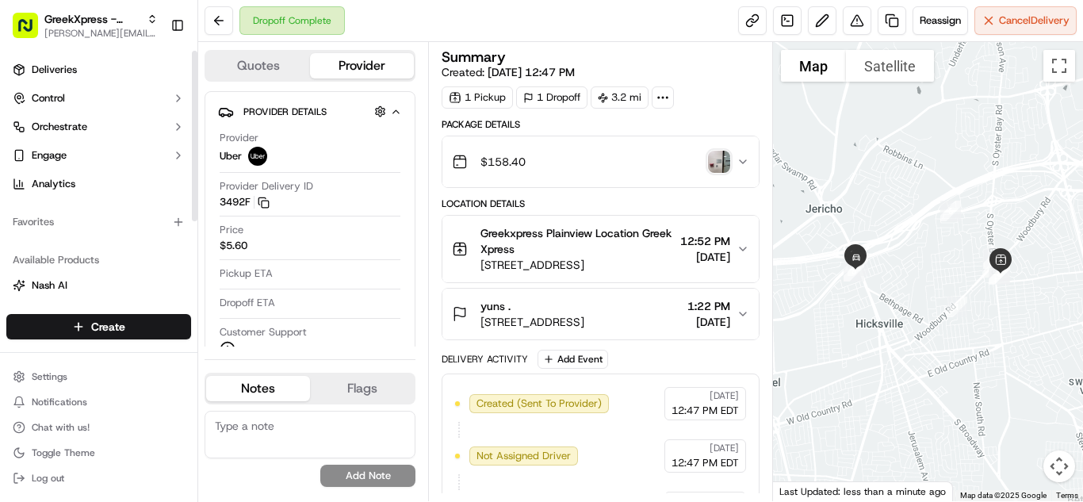
click at [96, 316] on html "GreekXpress - Plainview [EMAIL_ADDRESS][DOMAIN_NAME] Toggle Sidebar Deliveries …" at bounding box center [541, 251] width 1083 height 502
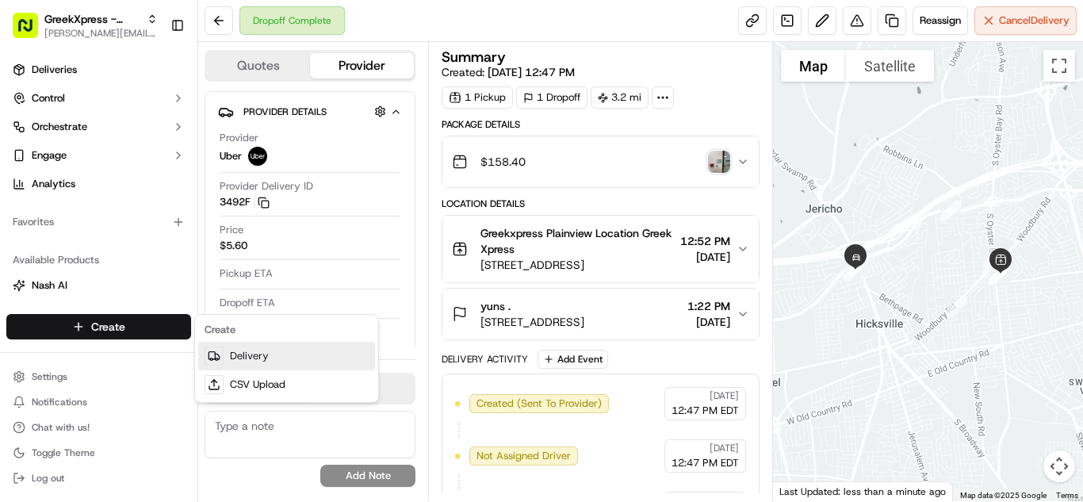
click at [222, 356] on div at bounding box center [214, 355] width 19 height 19
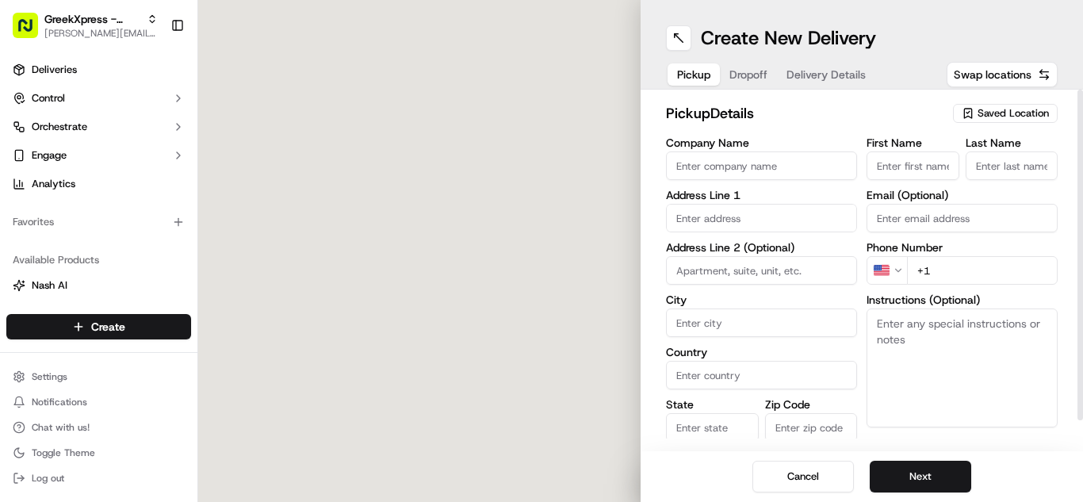
click at [985, 119] on span "Saved Location" at bounding box center [1013, 113] width 71 height 14
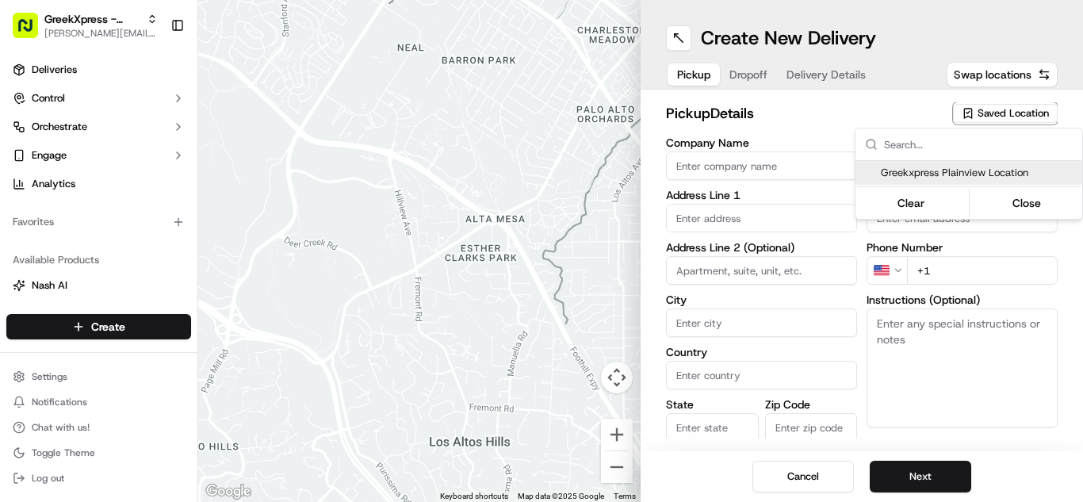
click at [947, 170] on span "Greekxpress Plainview Location" at bounding box center [978, 173] width 195 height 14
type input "Greekxpress Plainview Location"
type input "[STREET_ADDRESS]"
type input "Plainview"
type input "US"
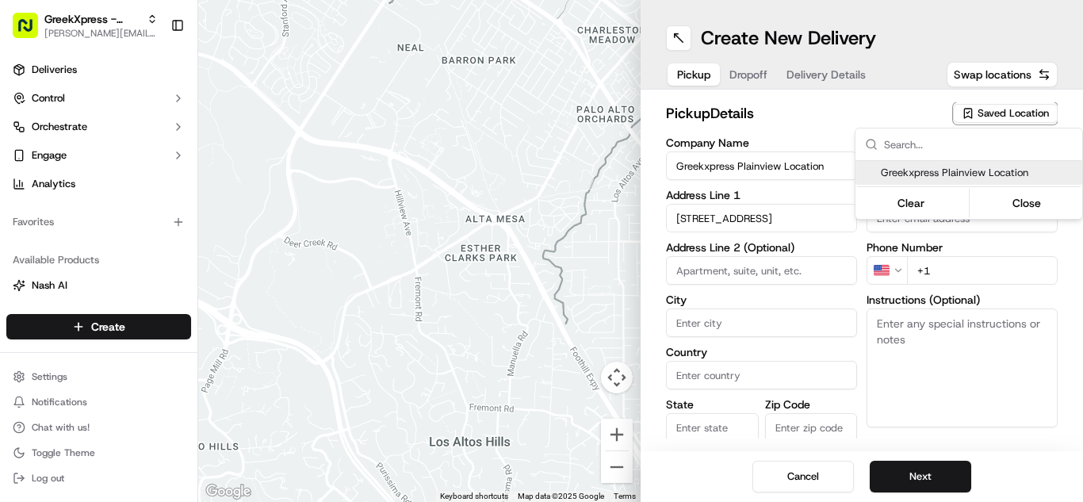
type input "NY"
type input "11803"
type input "Greek"
type input "Xpress"
type input "[PHONE_NUMBER]"
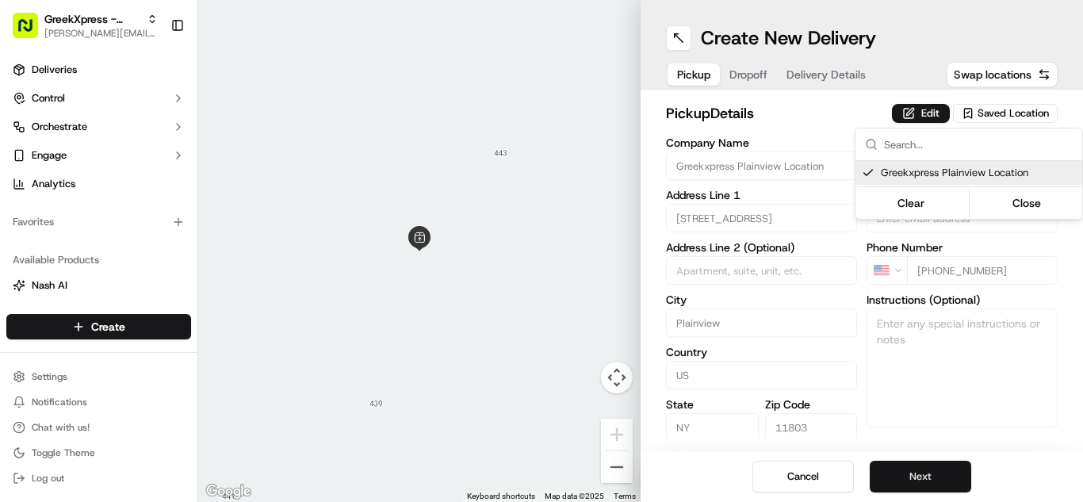
click at [938, 473] on html "GreekXpress - Plainview [EMAIL_ADDRESS][DOMAIN_NAME] Toggle Sidebar Deliveries …" at bounding box center [541, 251] width 1083 height 502
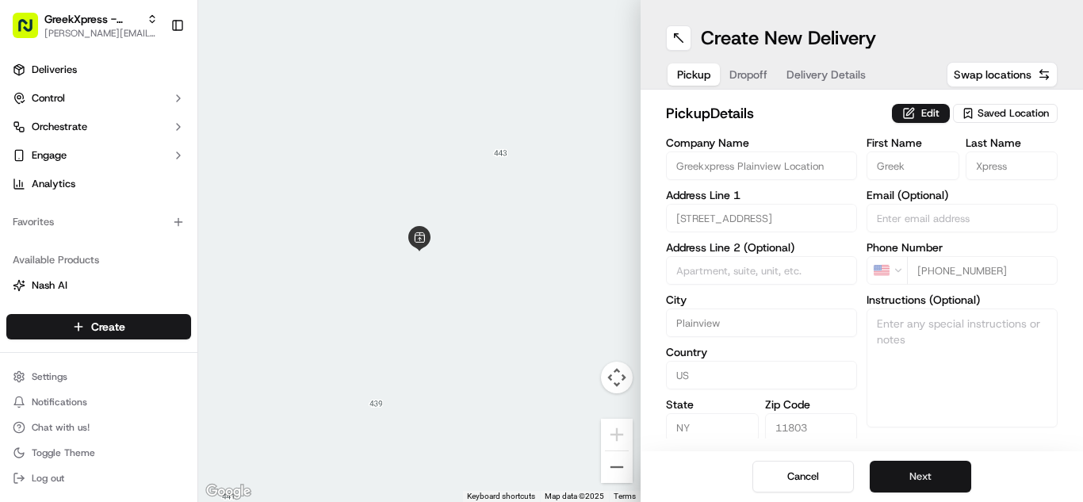
click at [918, 465] on button "Next" at bounding box center [920, 477] width 101 height 32
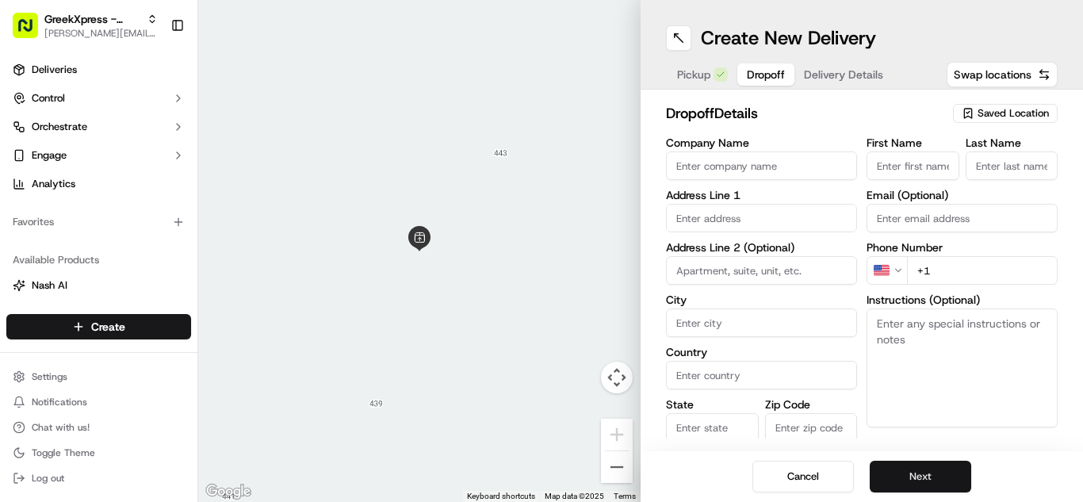
click at [909, 469] on button "Next" at bounding box center [920, 477] width 101 height 32
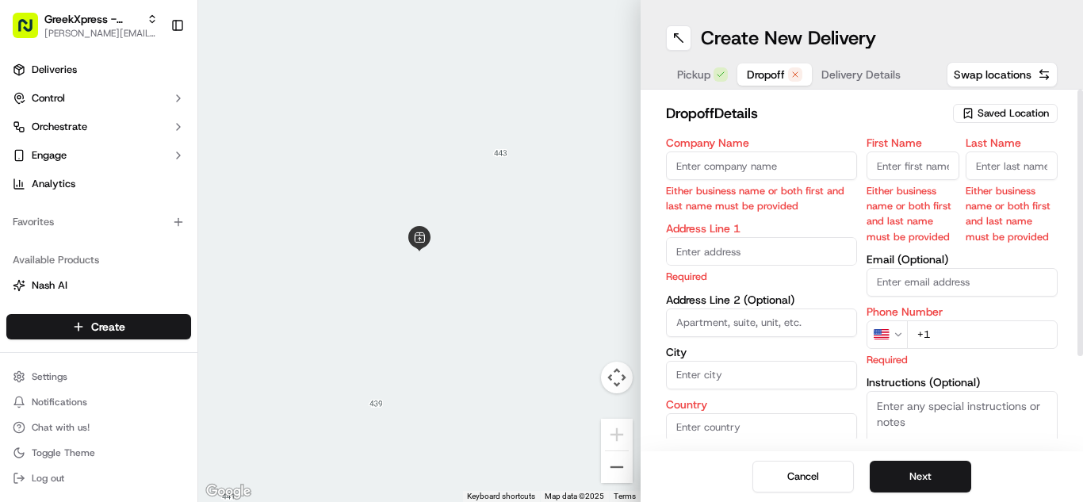
click at [883, 163] on input "First Name" at bounding box center [913, 165] width 93 height 29
type input "[PERSON_NAME]"
click at [966, 408] on textarea "Instructions (Optional)" at bounding box center [962, 450] width 191 height 119
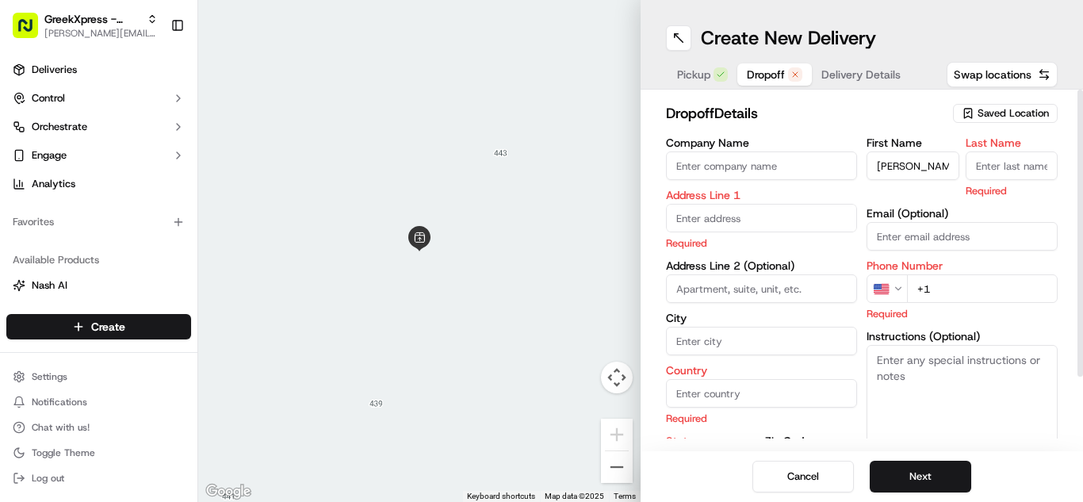
paste textarea "PLEASE DONT LEAVE FOOD OUTSIDE< HAND DIRECTLY TO CUSTOMER"
type textarea "PLEASE DONT LEAVE FOOD OUTSIDE< HAND DIRECTLY TO CUSTOMER"
click at [737, 221] on input "text" at bounding box center [761, 218] width 191 height 29
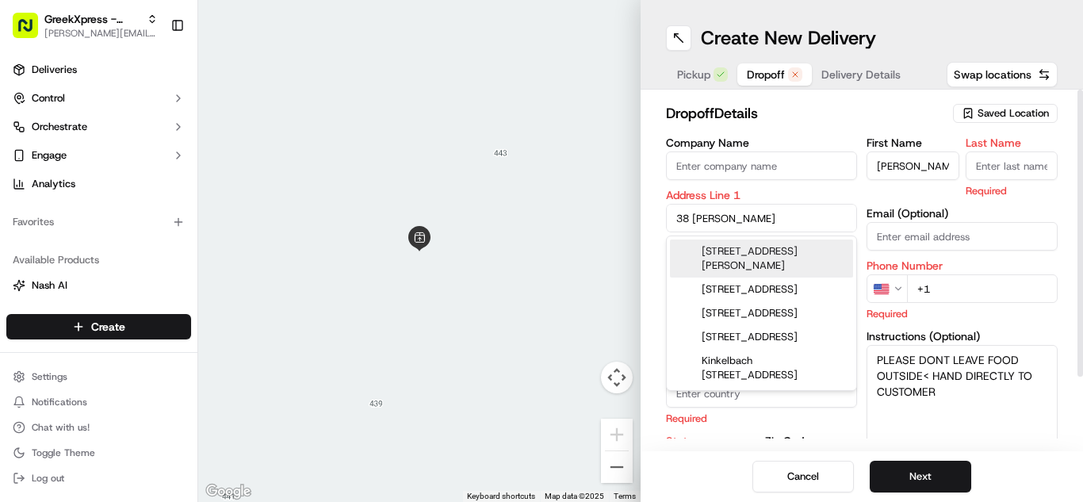
click at [807, 247] on div "[STREET_ADDRESS][PERSON_NAME]" at bounding box center [761, 258] width 183 height 38
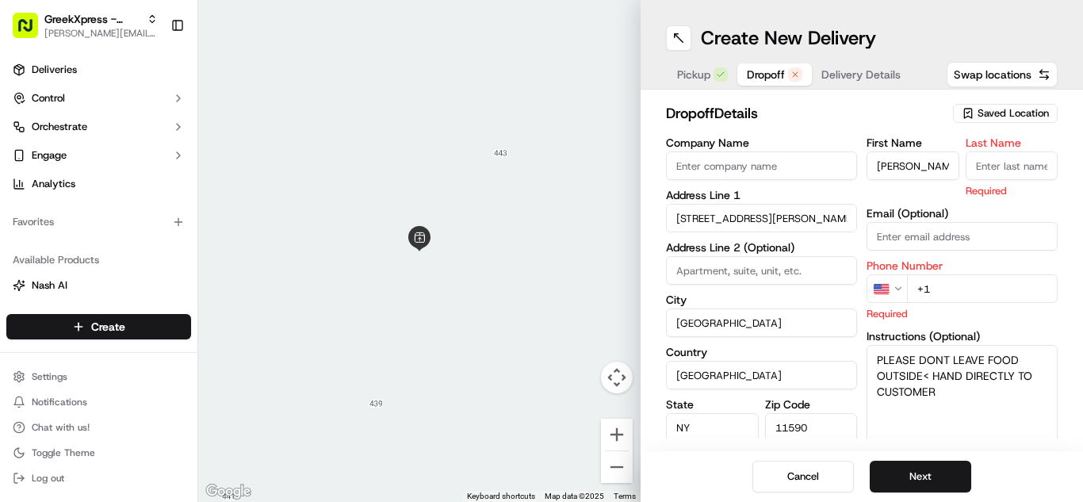
type input "[STREET_ADDRESS][PERSON_NAME]"
type input "[GEOGRAPHIC_DATA]"
type input "NY"
type input "11590"
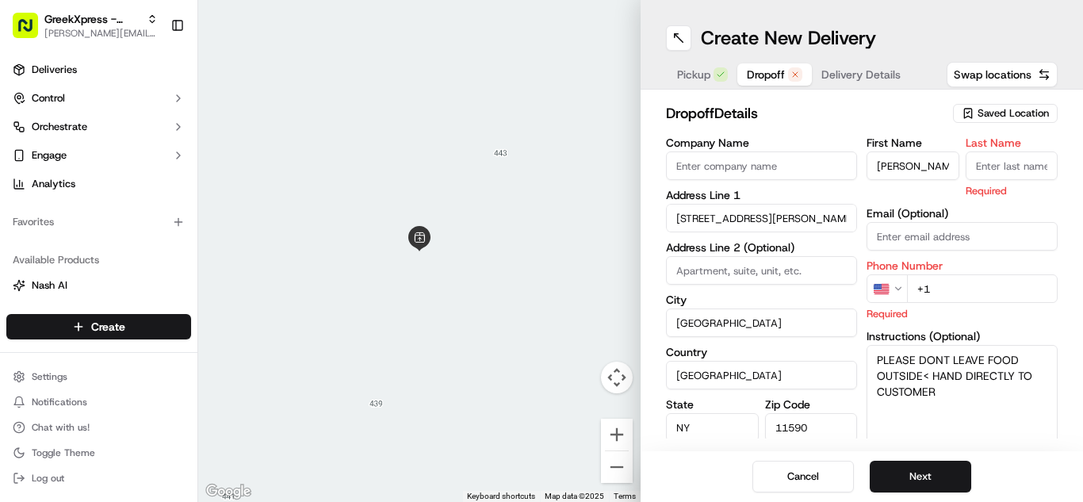
type input "[STREET_ADDRESS][PERSON_NAME]"
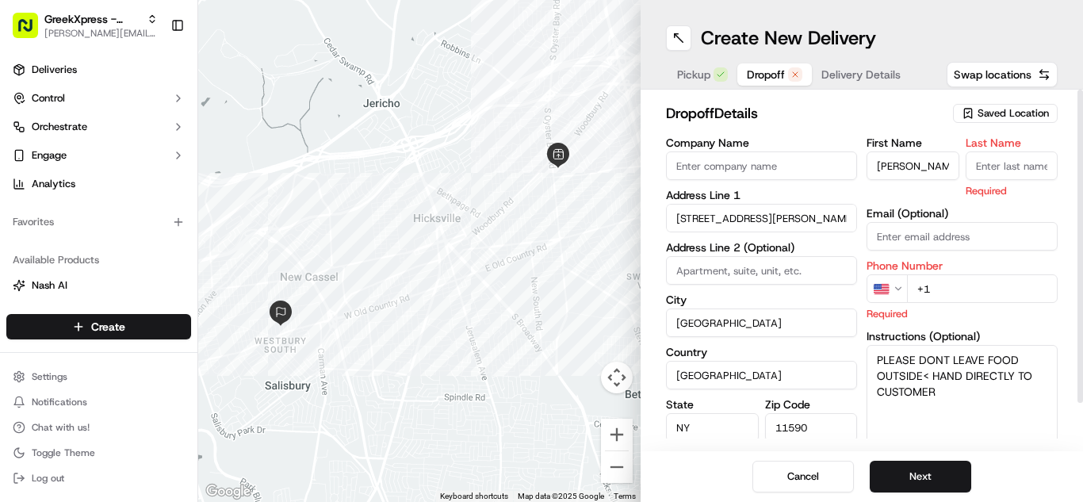
click at [952, 293] on input "+1" at bounding box center [982, 288] width 151 height 29
type input "[PHONE_NUMBER]"
click at [981, 156] on input "Last Name" at bounding box center [1012, 165] width 93 height 29
type input "w"
click at [890, 479] on button "Next" at bounding box center [920, 477] width 101 height 32
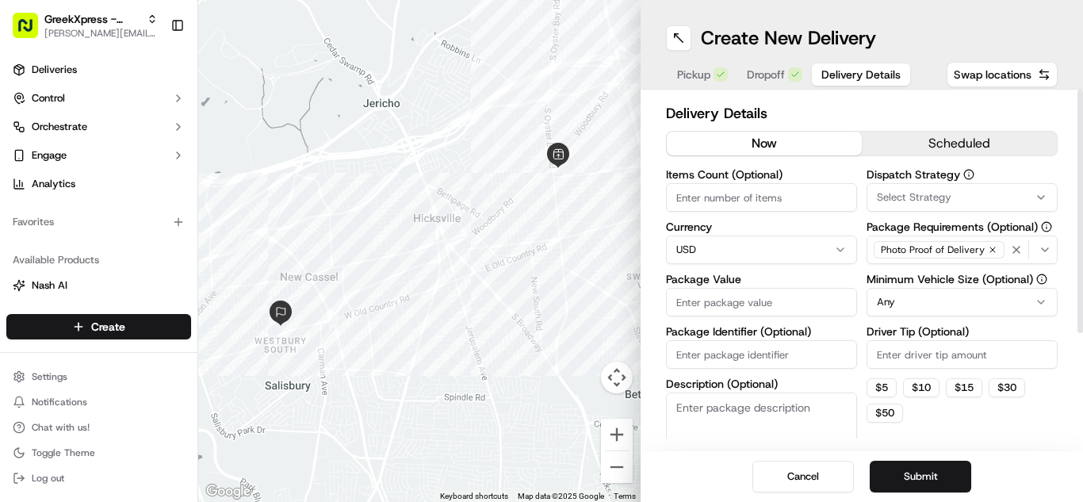
click at [895, 365] on input "Driver Tip (Optional)" at bounding box center [962, 354] width 191 height 29
type input "10.00"
click at [803, 297] on input "Package Value" at bounding box center [761, 302] width 191 height 29
type input "50.40"
click at [928, 478] on button "Submit" at bounding box center [920, 477] width 101 height 32
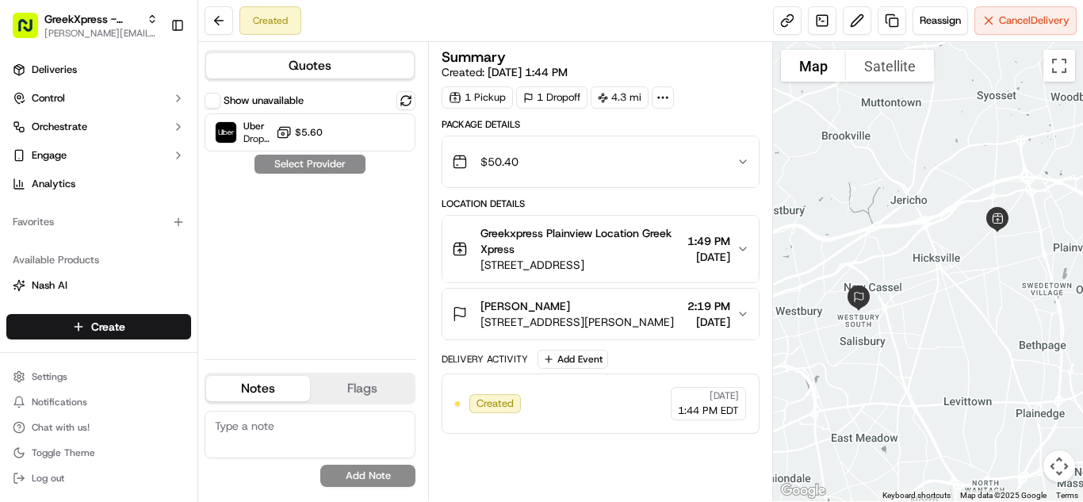
click at [301, 132] on span "$5.60" at bounding box center [309, 132] width 28 height 13
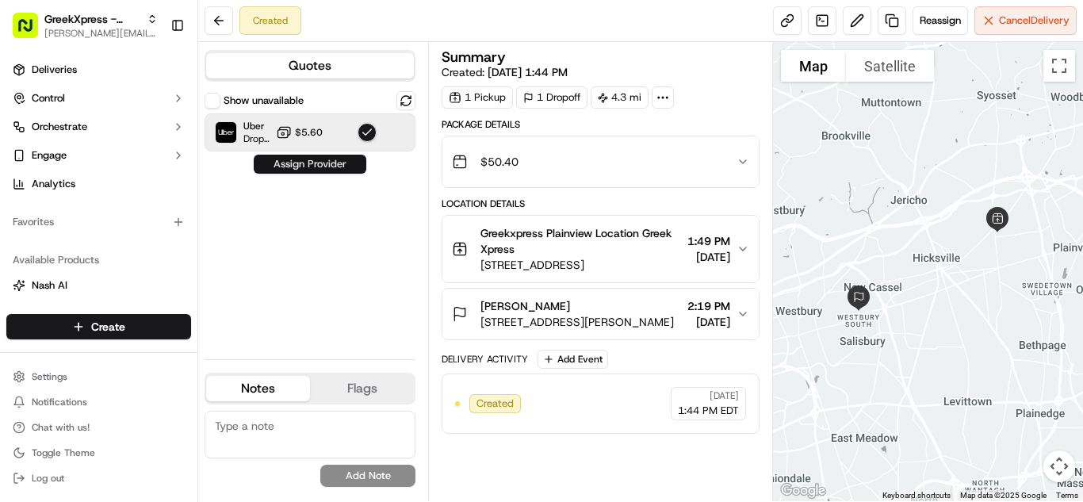
click at [327, 156] on button "Assign Provider" at bounding box center [310, 164] width 113 height 19
